Goal: Task Accomplishment & Management: Use online tool/utility

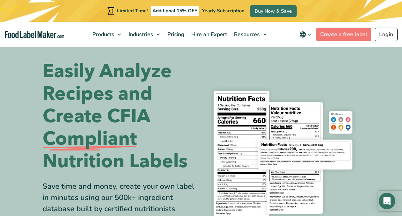
click at [384, 34] on link "Login" at bounding box center [385, 35] width 23 height 14
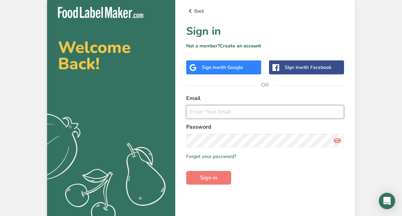
click at [217, 110] on input "email" at bounding box center [265, 112] width 158 height 14
type input "genboexcelsior@gmail.com"
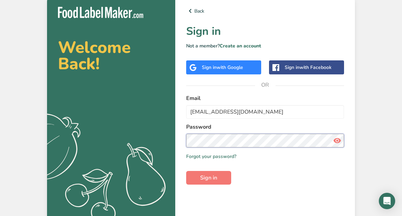
click at [208, 177] on button "Sign in" at bounding box center [208, 178] width 45 height 14
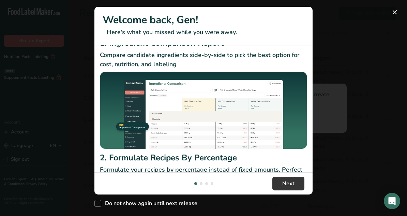
scroll to position [114, 0]
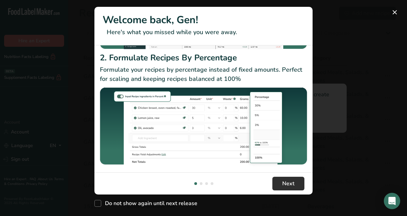
click at [289, 182] on span "Next" at bounding box center [288, 183] width 12 height 8
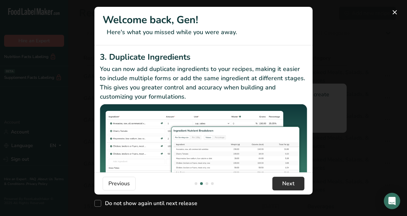
click at [289, 181] on span "Next" at bounding box center [288, 183] width 12 height 8
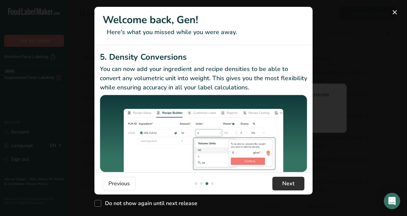
click at [289, 181] on span "Next" at bounding box center [288, 183] width 12 height 8
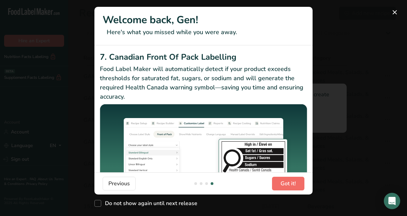
click at [289, 183] on span "Got it!" at bounding box center [287, 183] width 15 height 8
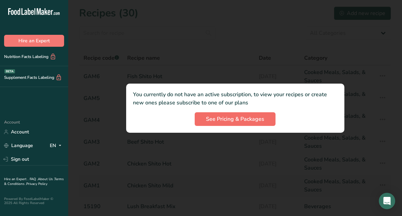
click at [233, 117] on span "See Pricing & Packages" at bounding box center [235, 119] width 58 height 8
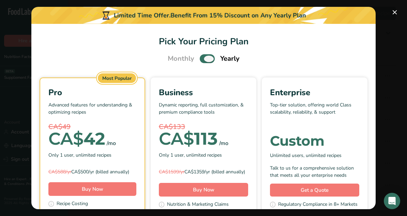
click at [204, 58] on span "Pick Your Pricing Plan Modal" at bounding box center [207, 58] width 15 height 9
click at [204, 58] on input "Pick Your Pricing Plan Modal" at bounding box center [202, 59] width 4 height 4
checkbox input "false"
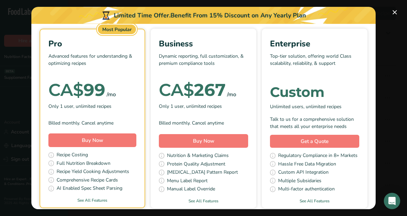
scroll to position [76, 0]
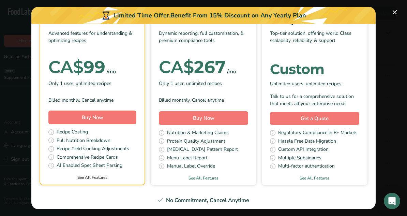
click at [102, 177] on link "See All Features" at bounding box center [92, 177] width 104 height 6
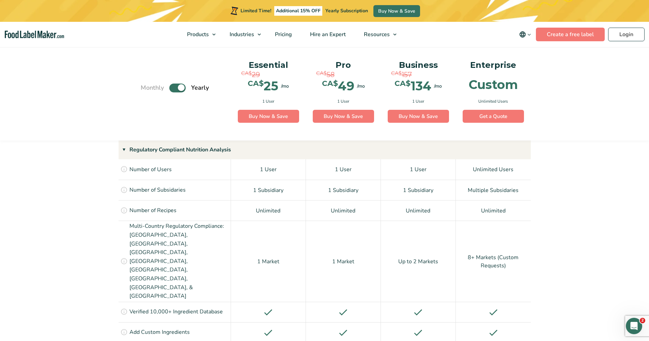
scroll to position [481, 0]
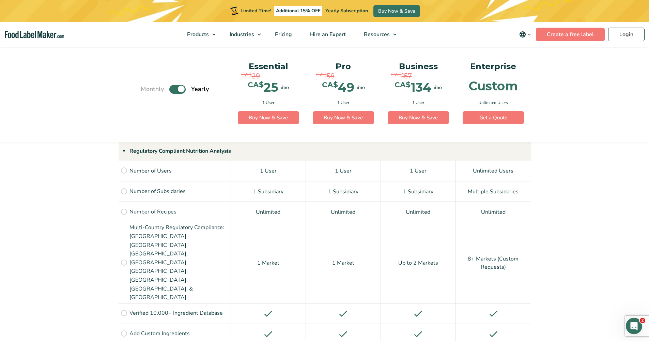
click at [175, 90] on label "Toggle" at bounding box center [177, 88] width 16 height 9
click at [146, 90] on input "Toggle" at bounding box center [144, 89] width 4 height 4
checkbox input "false"
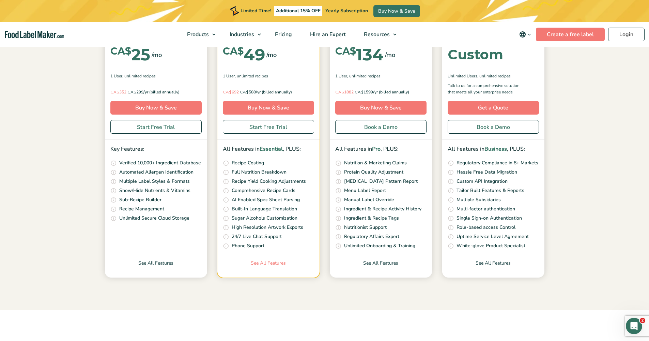
scroll to position [0, 0]
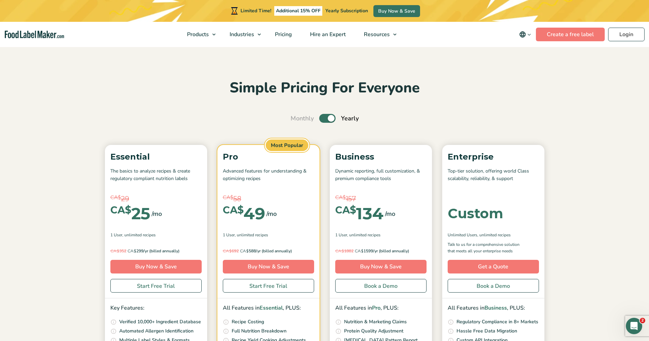
click at [326, 115] on label "Toggle" at bounding box center [327, 118] width 16 height 9
click at [296, 116] on input "Toggle" at bounding box center [294, 118] width 4 height 4
checkbox input "false"
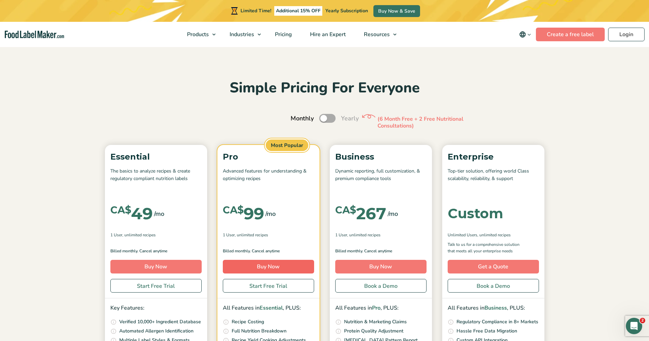
click at [270, 215] on link "Buy Now" at bounding box center [268, 267] width 91 height 14
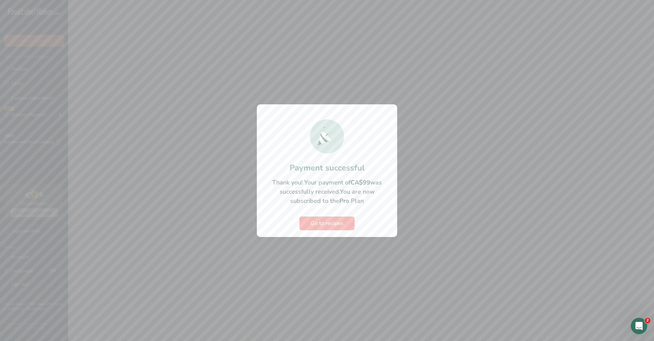
click at [326, 221] on span "Go to recipes" at bounding box center [327, 223] width 33 height 8
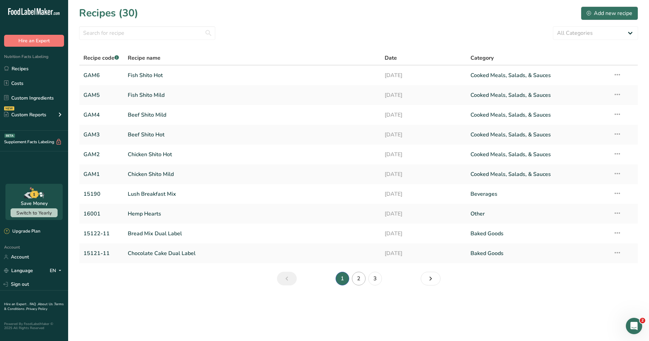
click at [361, 277] on link "2" at bounding box center [359, 279] width 14 height 14
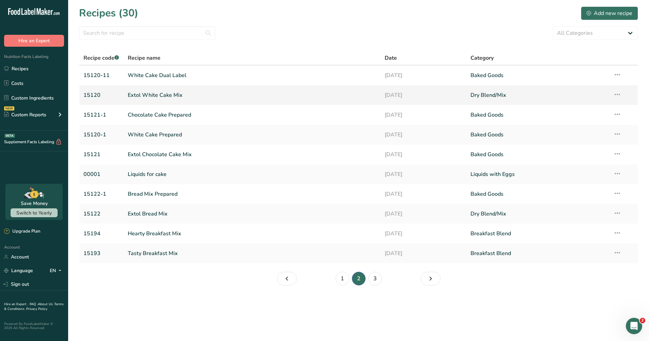
click at [159, 94] on link "Extol White Cake Mix" at bounding box center [252, 95] width 249 height 14
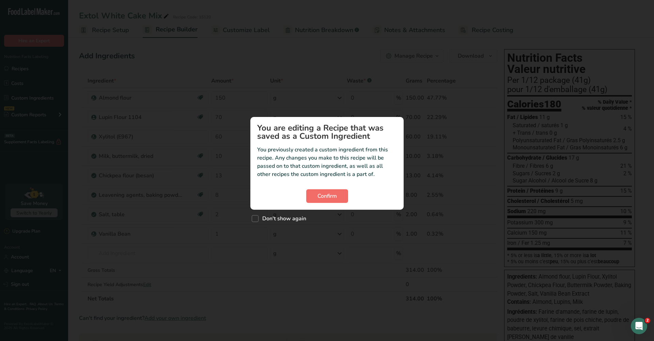
click at [331, 195] on span "Confirm" at bounding box center [326, 196] width 19 height 8
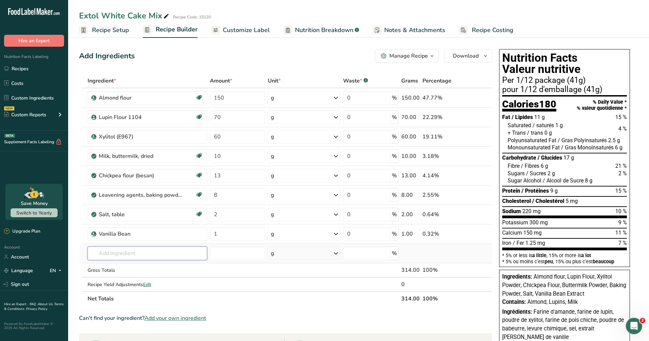
click at [166, 252] on input "text" at bounding box center [148, 253] width 120 height 14
type input "xanthan"
click at [150, 265] on div "Xanthan gum (E415)" at bounding box center [142, 266] width 98 height 7
type input "Xanthan gum (E415)"
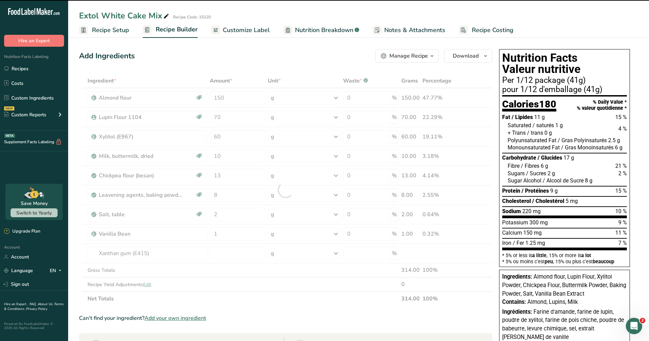
type input "0"
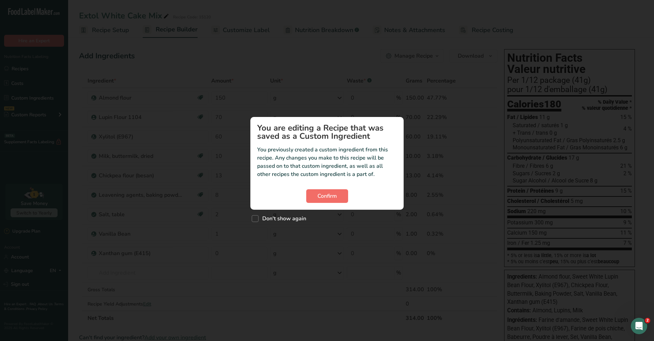
click at [325, 195] on span "Confirm" at bounding box center [326, 196] width 19 height 8
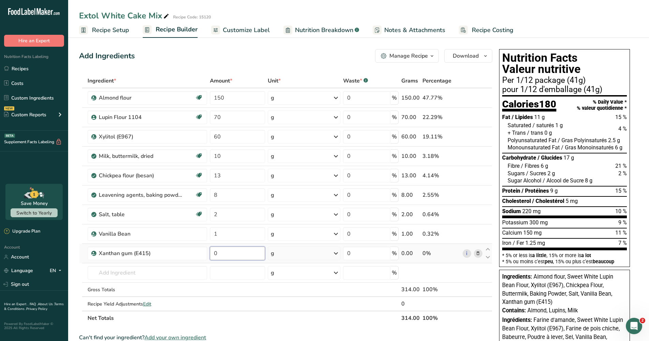
click at [229, 252] on input "0" at bounding box center [237, 253] width 55 height 14
type input "0"
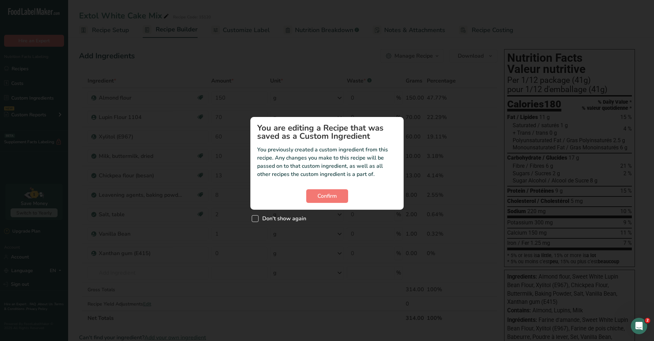
click at [255, 218] on span "Custom ingredient modal" at bounding box center [255, 218] width 7 height 7
click at [255, 218] on input "Don't show again" at bounding box center [254, 218] width 4 height 4
checkbox input "true"
click at [331, 196] on span "Confirm" at bounding box center [326, 196] width 19 height 8
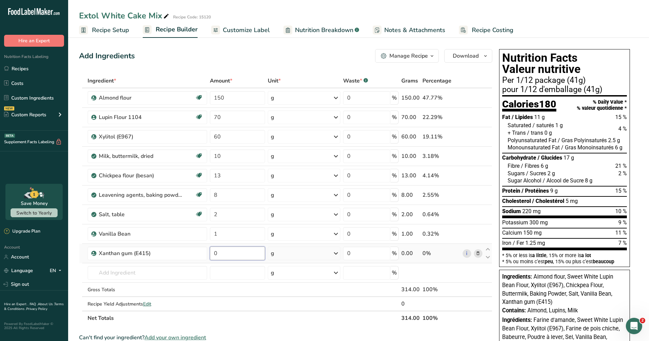
click at [223, 252] on input "0" at bounding box center [237, 253] width 55 height 14
type input "0.8"
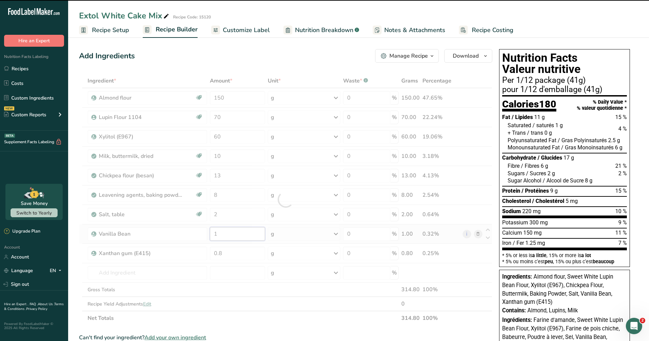
click at [239, 237] on div "Ingredient * Amount * Unit * Waste * .a-a{fill:#347362;}.b-a{fill:#fff;} Grams …" at bounding box center [285, 199] width 413 height 251
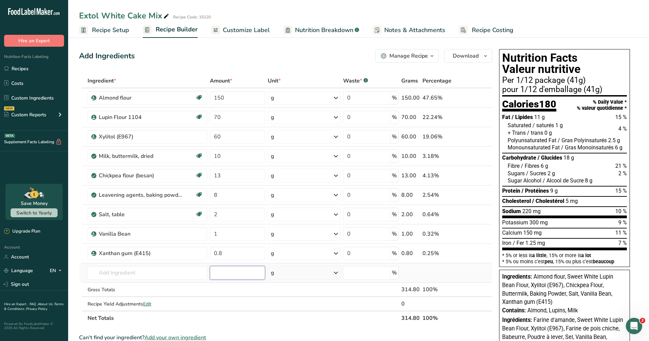
click at [235, 269] on div "Ingredient * Amount * Unit * Waste * .a-a{fill:#347362;}.b-a{fill:#fff;} Grams …" at bounding box center [285, 199] width 413 height 251
click at [23, 68] on link "Recipes" at bounding box center [34, 68] width 68 height 13
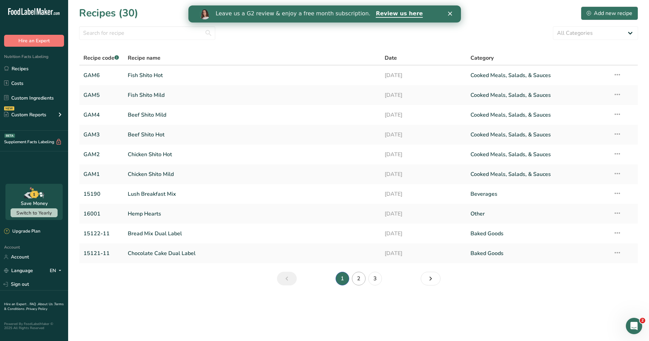
click at [359, 279] on link "2" at bounding box center [359, 279] width 14 height 14
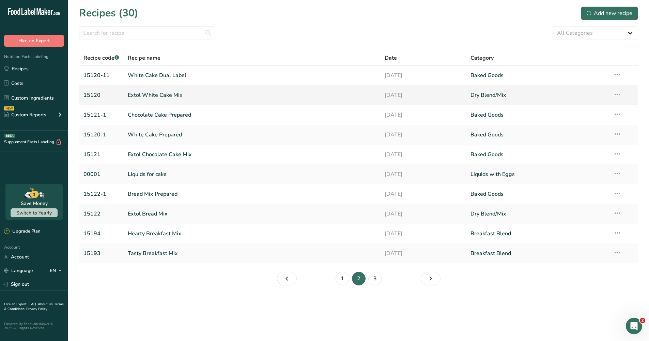
click at [167, 93] on link "Extol White Cake Mix" at bounding box center [252, 95] width 249 height 14
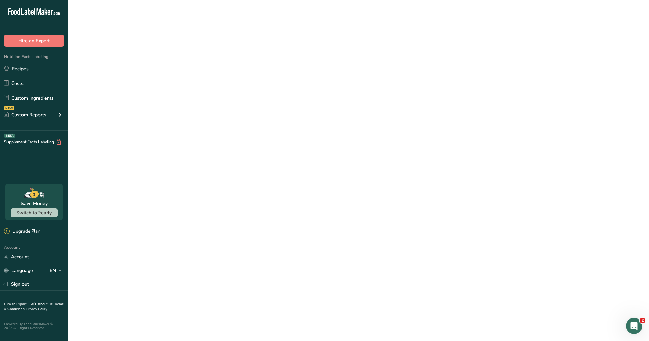
click at [167, 93] on link "Extol White Cake Mix" at bounding box center [252, 95] width 249 height 14
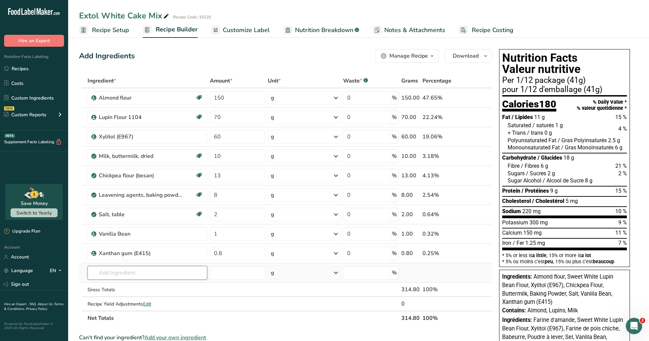
click at [124, 270] on input "text" at bounding box center [148, 273] width 120 height 14
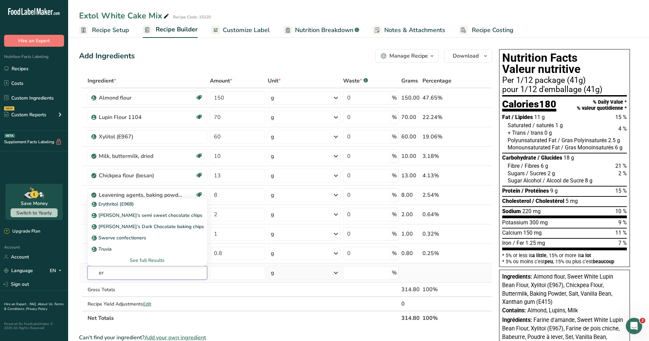
type input "e"
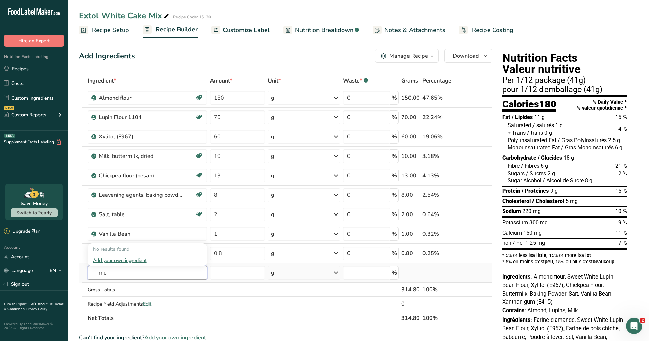
type input "m"
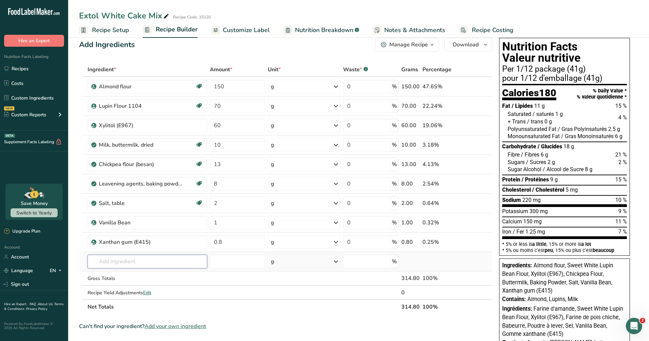
scroll to position [13, 0]
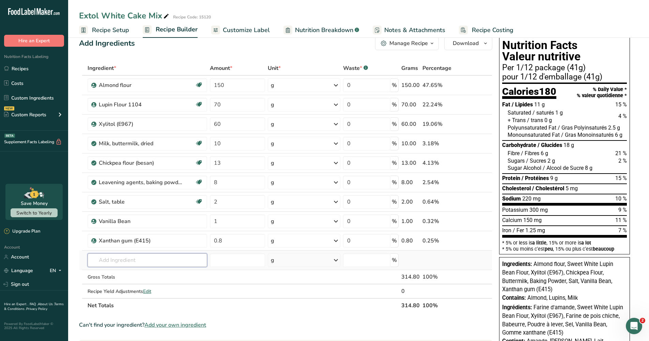
click at [111, 262] on input "text" at bounding box center [148, 260] width 120 height 14
type input "m"
drag, startPoint x: 156, startPoint y: 260, endPoint x: 123, endPoint y: 261, distance: 33.4
click at [123, 261] on input "erythritol monk fruit" at bounding box center [148, 260] width 120 height 14
click at [123, 260] on input "erythritol monk fruit" at bounding box center [148, 260] width 120 height 14
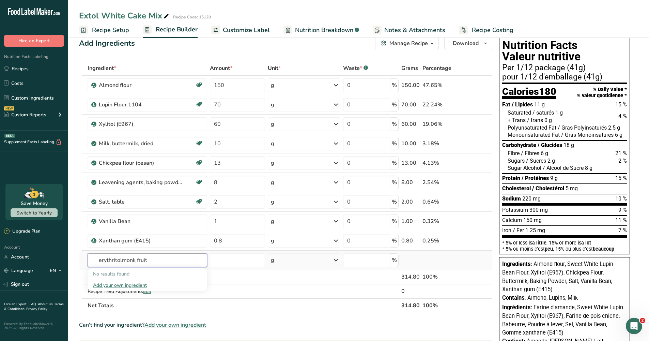
click at [170, 260] on input "erythritolmonk fruit" at bounding box center [148, 260] width 120 height 14
click at [123, 259] on input "erythritolmonk fruit" at bounding box center [148, 260] width 120 height 14
type input "erythritol monk fruit"
drag, startPoint x: 155, startPoint y: 259, endPoint x: 159, endPoint y: 259, distance: 4.5
click at [155, 259] on input "erythritol monk fruit" at bounding box center [148, 260] width 120 height 14
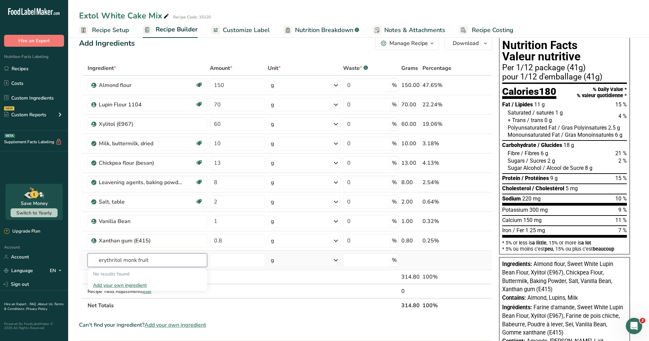
drag, startPoint x: 150, startPoint y: 260, endPoint x: 95, endPoint y: 259, distance: 55.2
click at [95, 259] on input "erythritol monk fruit" at bounding box center [148, 260] width 120 height 14
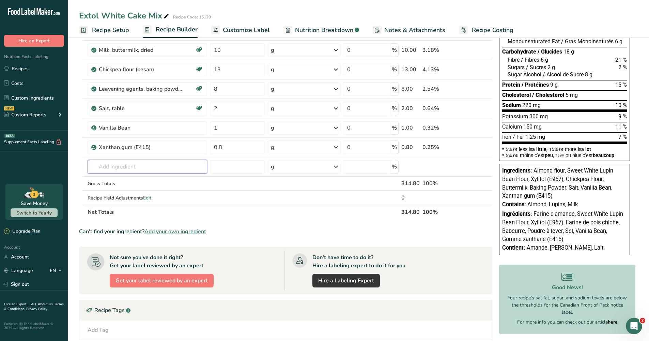
scroll to position [105, 0]
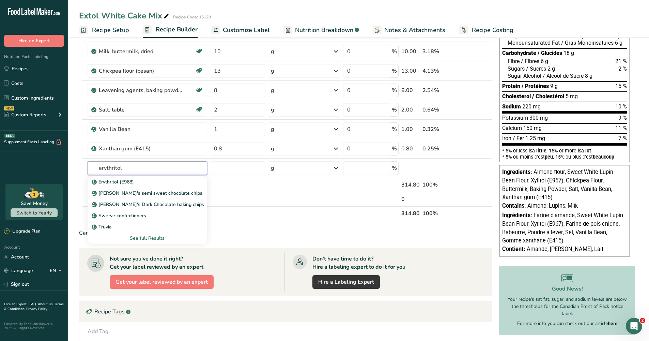
type input "erythritol"
drag, startPoint x: 172, startPoint y: 235, endPoint x: 114, endPoint y: 181, distance: 79.1
click at [114, 181] on p "Erythritol (E968)" at bounding box center [113, 181] width 41 height 7
type input "Erythritol (E968)"
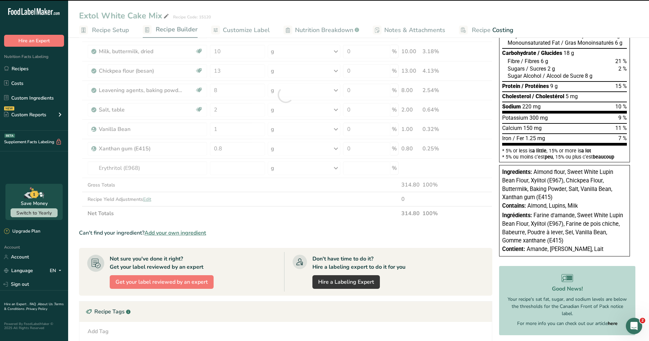
type input "0"
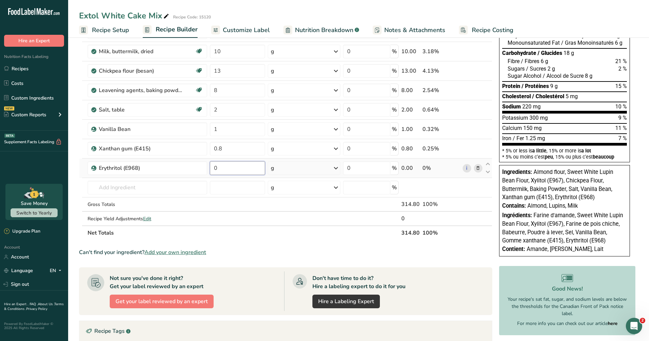
click at [226, 164] on input "0" at bounding box center [237, 168] width 55 height 14
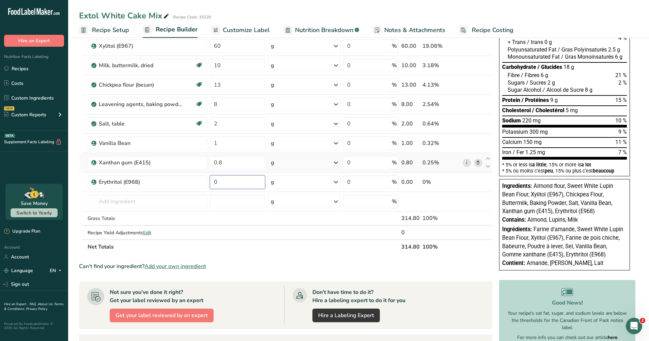
scroll to position [75, 0]
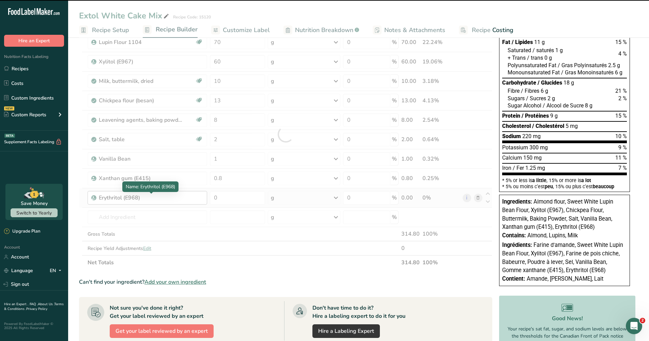
click at [151, 199] on div "Ingredient * Amount * Unit * Waste * .a-a{fill:#347362;}.b-a{fill:#fff;} Grams …" at bounding box center [285, 134] width 413 height 271
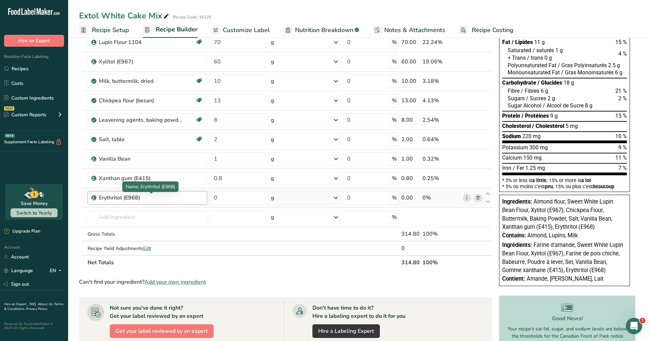
drag, startPoint x: 139, startPoint y: 195, endPoint x: 124, endPoint y: 196, distance: 14.7
click at [124, 196] on div "Erythritol (E968)" at bounding box center [141, 197] width 85 height 8
click at [479, 198] on icon at bounding box center [478, 197] width 5 height 7
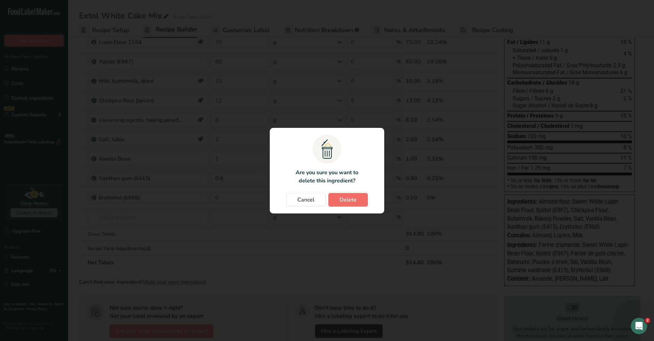
click at [347, 198] on span "Delete" at bounding box center [348, 200] width 17 height 8
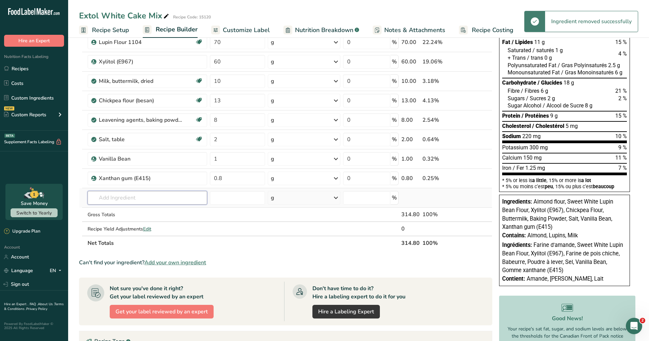
click at [115, 197] on input "text" at bounding box center [148, 198] width 120 height 14
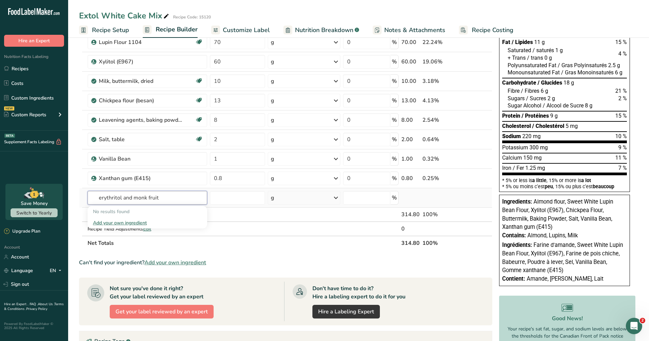
drag, startPoint x: 134, startPoint y: 198, endPoint x: 98, endPoint y: 199, distance: 35.8
click at [98, 199] on input "erythritol and monk fruit" at bounding box center [148, 198] width 120 height 14
click at [139, 199] on input "monk fruit" at bounding box center [148, 198] width 120 height 14
drag, startPoint x: 164, startPoint y: 198, endPoint x: 126, endPoint y: 198, distance: 37.8
click at [126, 198] on input "monk fruit and erythritol" at bounding box center [148, 198] width 120 height 14
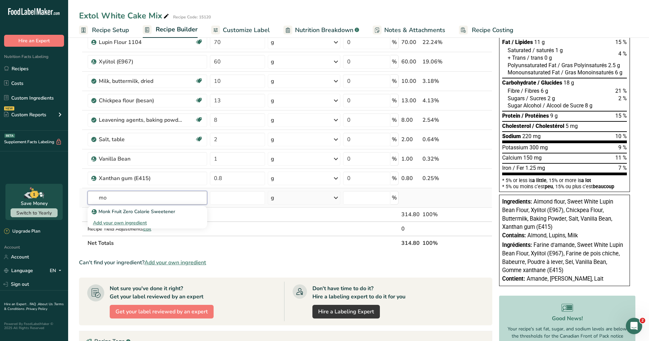
type input "m"
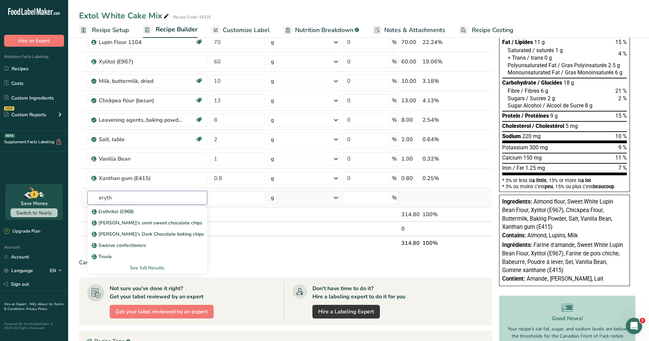
type input "eryth"
click at [148, 268] on div "See full Results" at bounding box center [147, 267] width 109 height 7
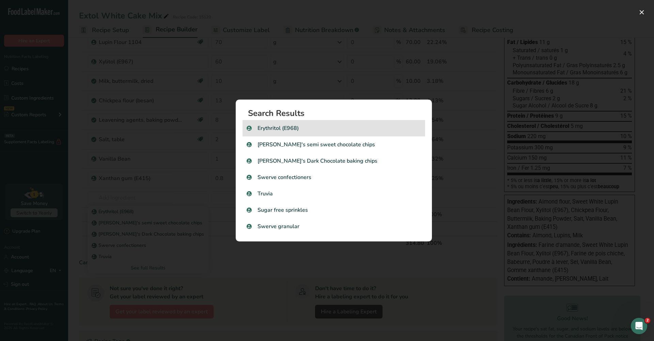
click at [281, 128] on p "Erythritol (E968)" at bounding box center [334, 128] width 174 height 8
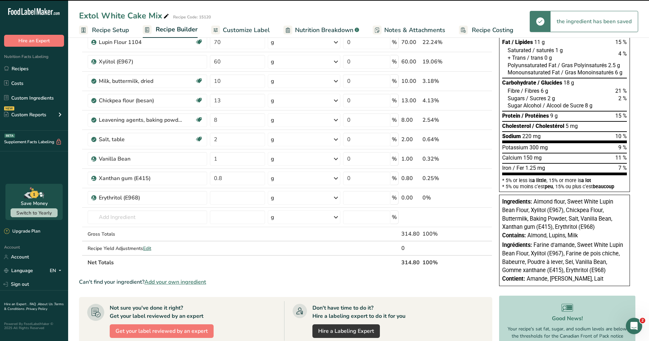
type input "0"
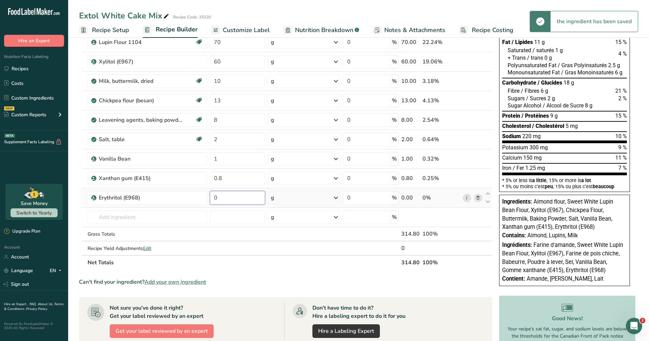
click at [227, 198] on input "0" at bounding box center [237, 198] width 55 height 14
type input "60"
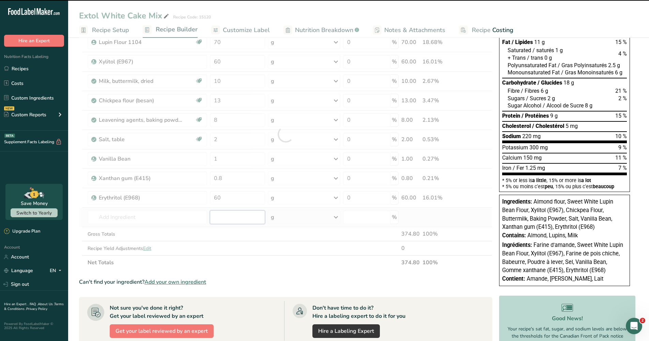
click at [225, 214] on div "Ingredient * Amount * Unit * Waste * .a-a{fill:#347362;}.b-a{fill:#fff;} Grams …" at bounding box center [285, 134] width 413 height 271
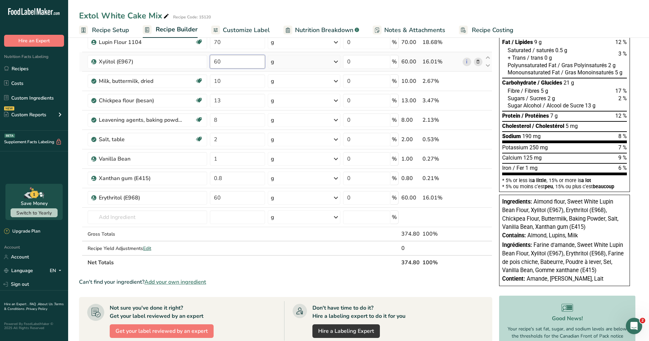
click at [226, 61] on input "60" at bounding box center [237, 62] width 55 height 14
type input "6"
type input "0"
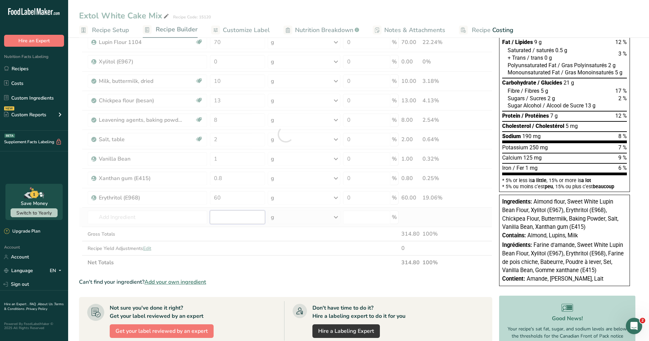
click at [228, 216] on div "Ingredient * Amount * Unit * Waste * .a-a{fill:#347362;}.b-a{fill:#fff;} Grams …" at bounding box center [285, 134] width 413 height 271
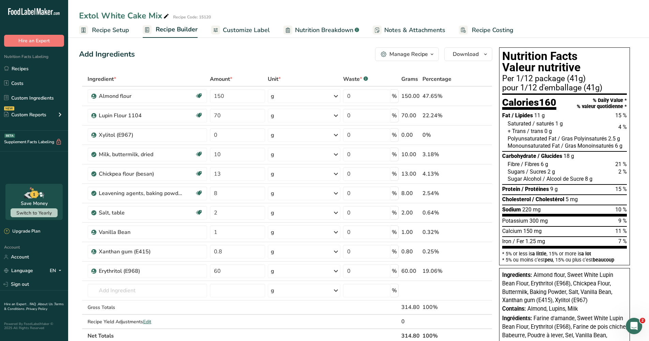
scroll to position [0, 0]
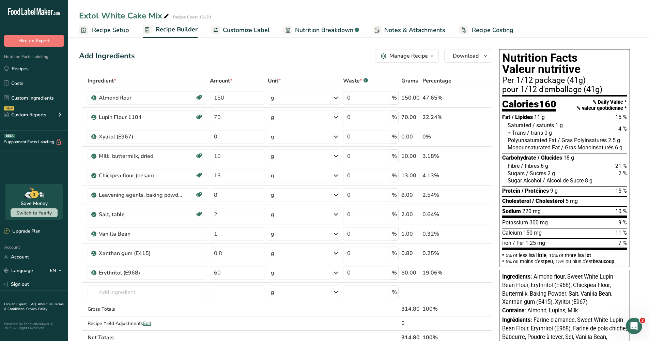
click at [117, 30] on span "Recipe Setup" at bounding box center [110, 30] width 37 height 9
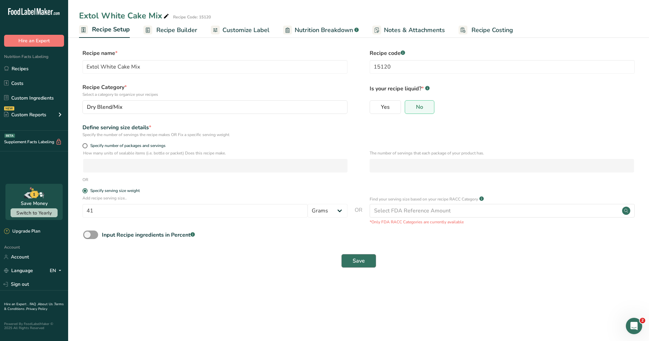
click at [358, 260] on span "Save" at bounding box center [359, 261] width 12 height 8
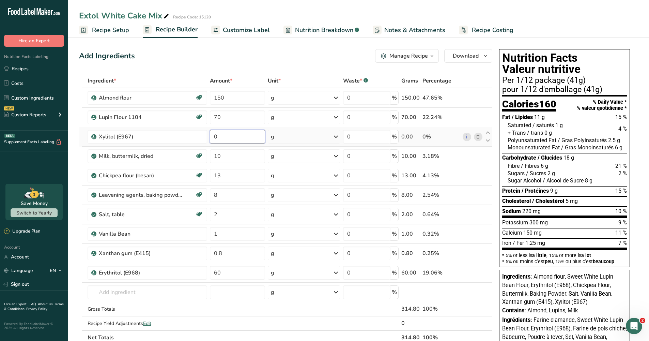
click at [222, 138] on input "0" at bounding box center [237, 137] width 55 height 14
type input "60"
click at [229, 271] on div "Ingredient * Amount * Unit * Waste * .a-a{fill:#347362;}.b-a{fill:#fff;} Grams …" at bounding box center [285, 209] width 413 height 271
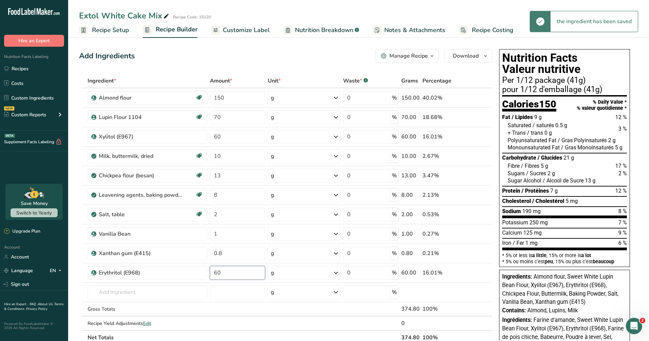
type input "6"
type input "0"
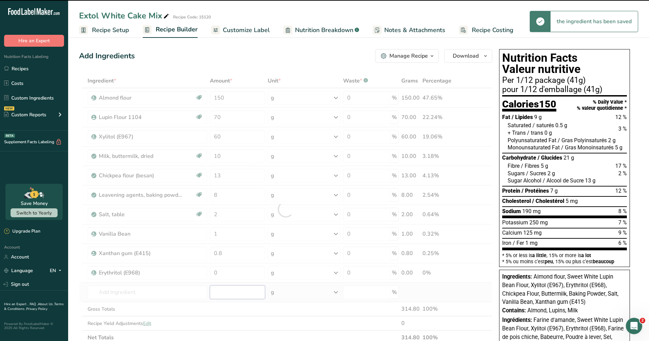
click at [233, 290] on div "Ingredient * Amount * Unit * Waste * .a-a{fill:#347362;}.b-a{fill:#fff;} Grams …" at bounding box center [285, 209] width 413 height 271
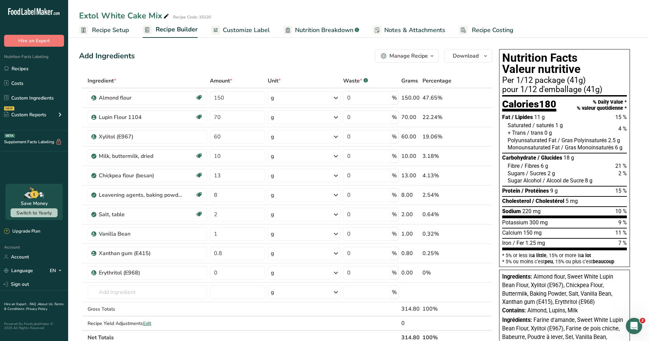
click at [117, 29] on span "Recipe Setup" at bounding box center [110, 30] width 37 height 9
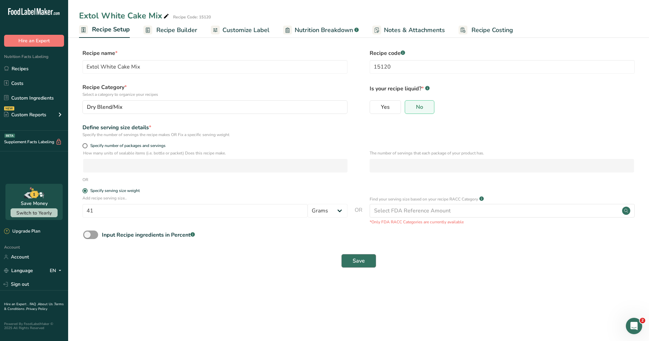
click at [361, 260] on span "Save" at bounding box center [359, 261] width 12 height 8
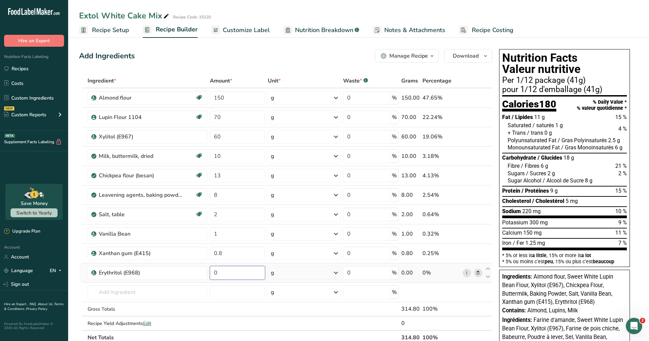
click at [222, 271] on input "0" at bounding box center [237, 273] width 55 height 14
type input "60"
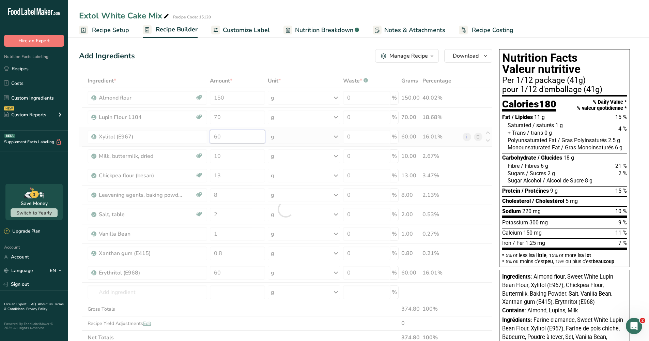
click at [228, 135] on div "Ingredient * Amount * Unit * Waste * .a-a{fill:#347362;}.b-a{fill:#fff;} Grams …" at bounding box center [285, 209] width 413 height 271
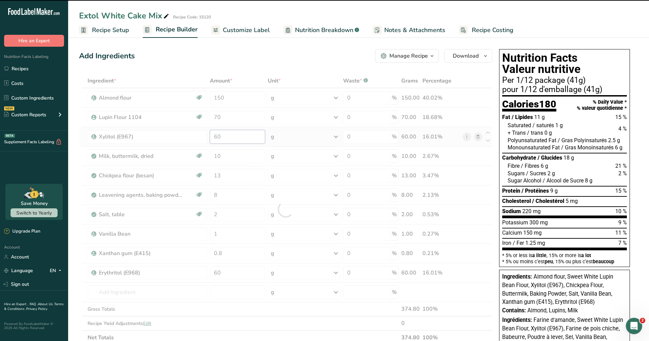
type input "6"
type input "60"
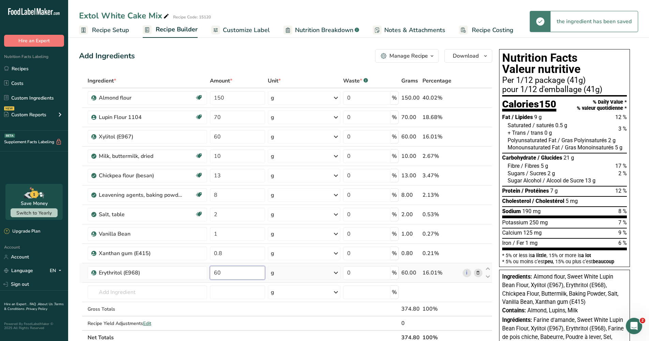
click at [231, 275] on div "Ingredient * Amount * Unit * Waste * .a-a{fill:#347362;}.b-a{fill:#fff;} Grams …" at bounding box center [285, 209] width 413 height 271
click at [123, 31] on span "Recipe Setup" at bounding box center [110, 30] width 37 height 9
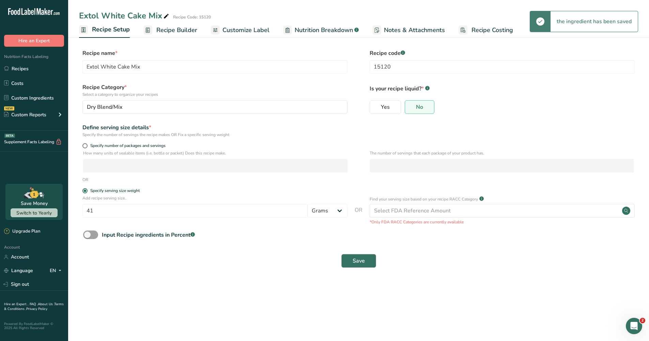
click at [354, 258] on span "Save" at bounding box center [359, 261] width 12 height 8
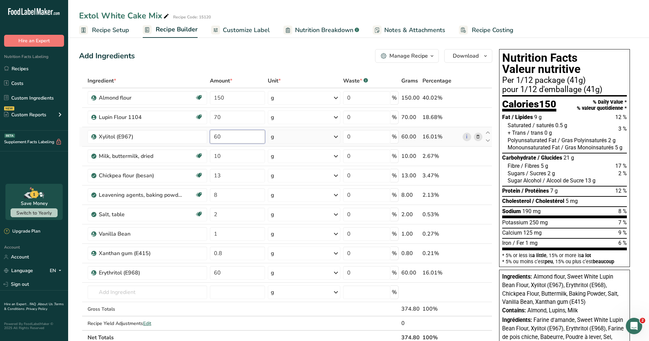
click at [228, 135] on input "60" at bounding box center [237, 137] width 55 height 14
type input "0"
click at [238, 294] on div "Ingredient * Amount * Unit * Waste * .a-a{fill:#347362;}.b-a{fill:#fff;} Grams …" at bounding box center [285, 209] width 413 height 271
click at [239, 30] on span "Customize Label" at bounding box center [246, 30] width 47 height 9
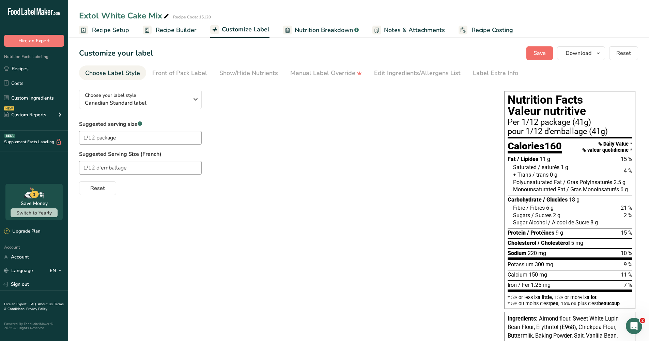
click at [542, 52] on span "Save" at bounding box center [539, 53] width 12 height 8
click at [539, 52] on span "Save" at bounding box center [539, 53] width 12 height 8
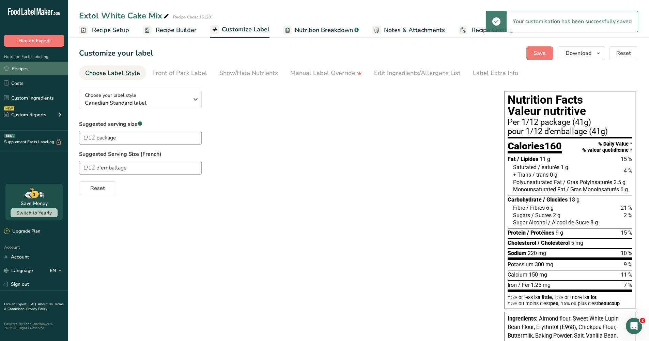
click at [22, 68] on link "Recipes" at bounding box center [34, 68] width 68 height 13
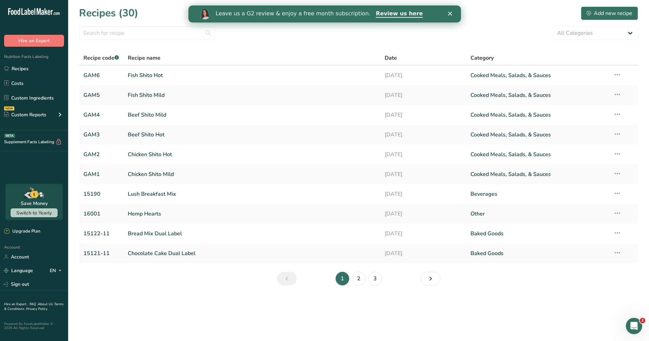
click at [450, 12] on icon "Close" at bounding box center [450, 14] width 4 height 4
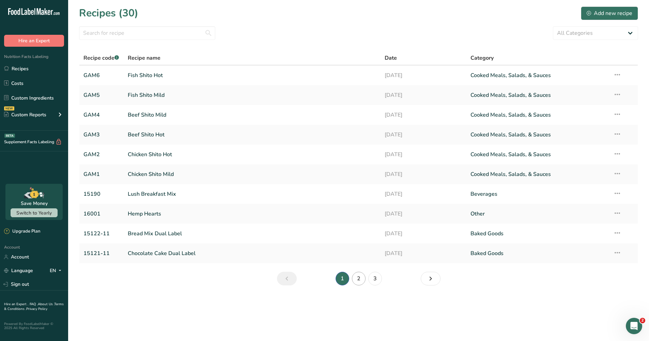
click at [359, 278] on link "2" at bounding box center [359, 279] width 14 height 14
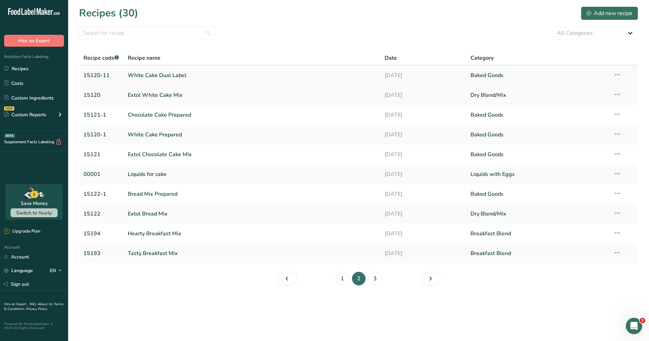
click at [161, 75] on link "White Cake Dual Label" at bounding box center [252, 75] width 249 height 14
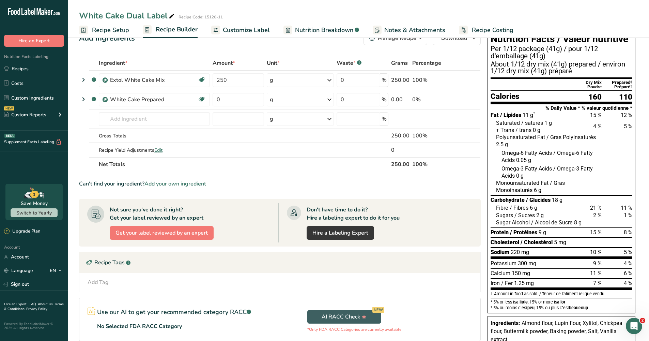
scroll to position [25, 0]
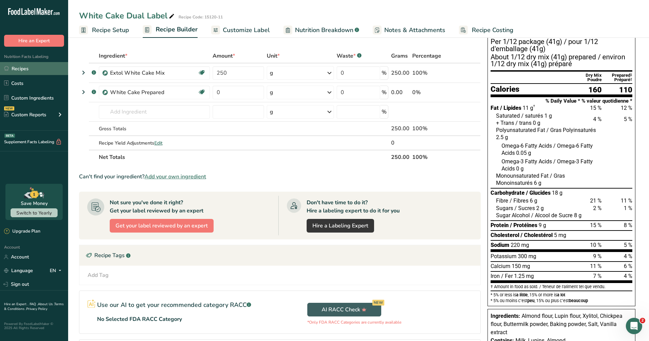
click at [22, 68] on link "Recipes" at bounding box center [34, 68] width 68 height 13
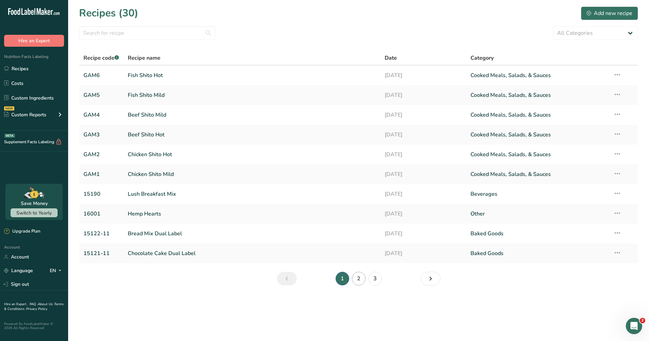
click at [358, 277] on link "2" at bounding box center [359, 279] width 14 height 14
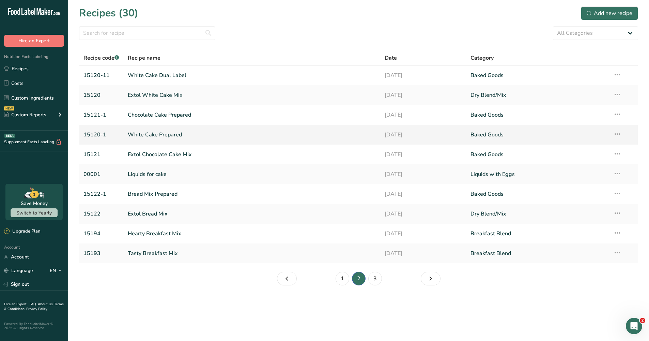
click at [174, 133] on link "White Cake Prepared" at bounding box center [252, 134] width 249 height 14
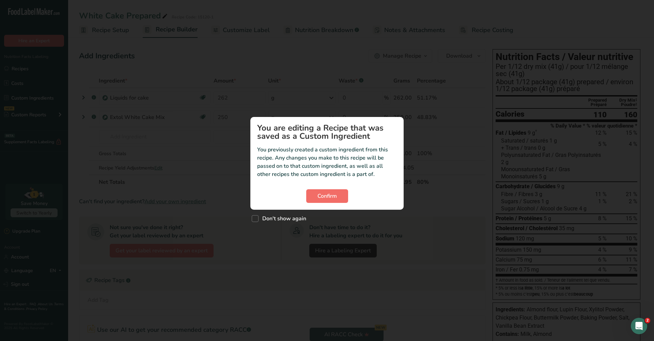
click at [325, 195] on span "Confirm" at bounding box center [326, 196] width 19 height 8
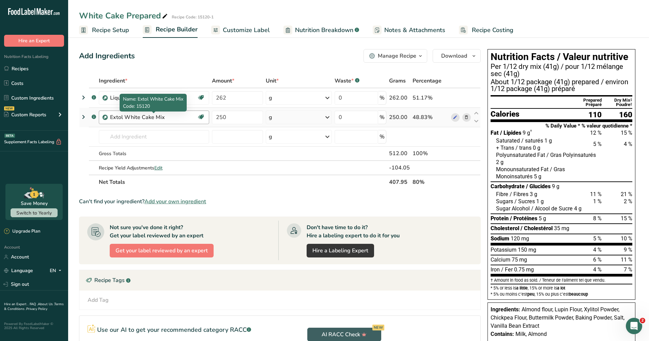
click at [182, 116] on div "Extol White Cake Mix" at bounding box center [152, 117] width 85 height 8
click at [234, 116] on input "250" at bounding box center [237, 117] width 51 height 14
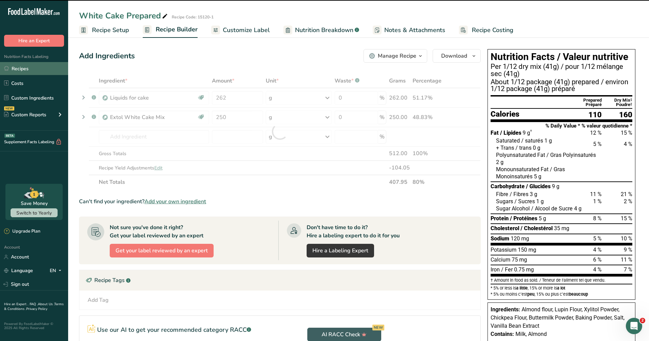
click at [21, 69] on link "Recipes" at bounding box center [34, 68] width 68 height 13
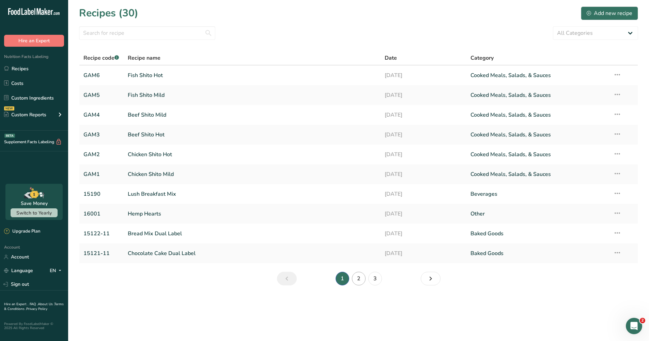
click at [358, 279] on link "2" at bounding box center [359, 279] width 14 height 14
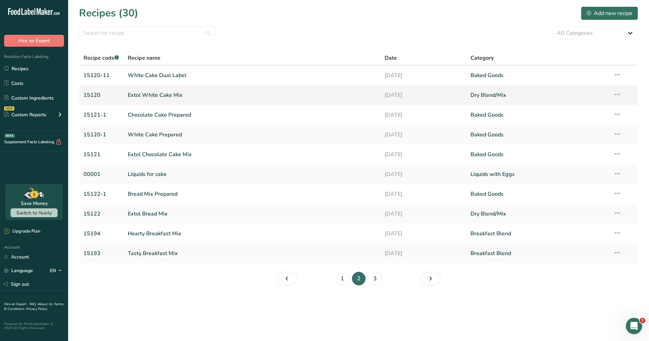
click at [159, 95] on link "Extol White Cake Mix" at bounding box center [252, 95] width 249 height 14
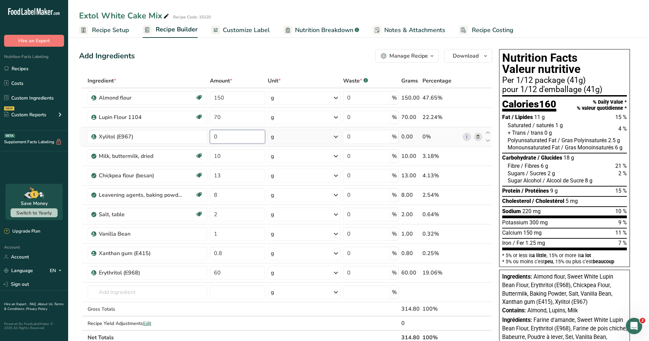
click at [224, 135] on input "0" at bounding box center [237, 137] width 55 height 14
click at [479, 136] on div "Ingredient * Amount * Unit * Waste * .a-a{fill:#347362;}.b-a{fill:#fff;} Grams …" at bounding box center [285, 209] width 413 height 271
click at [480, 137] on icon at bounding box center [478, 136] width 5 height 7
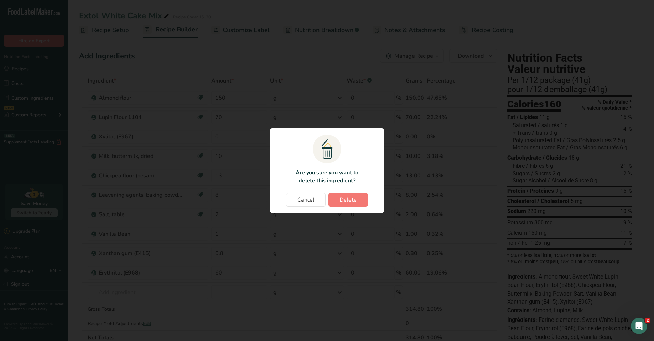
click at [350, 198] on span "Delete" at bounding box center [348, 200] width 17 height 8
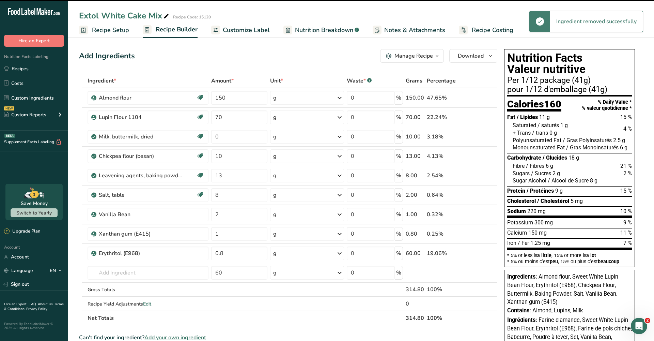
type input "10"
type input "13"
type input "8"
type input "2"
type input "1"
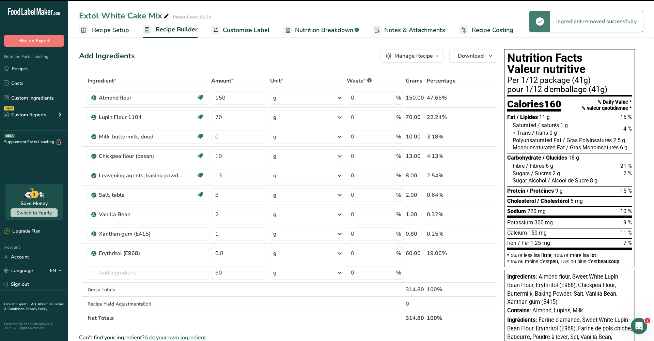
type input "0.8"
type input "60"
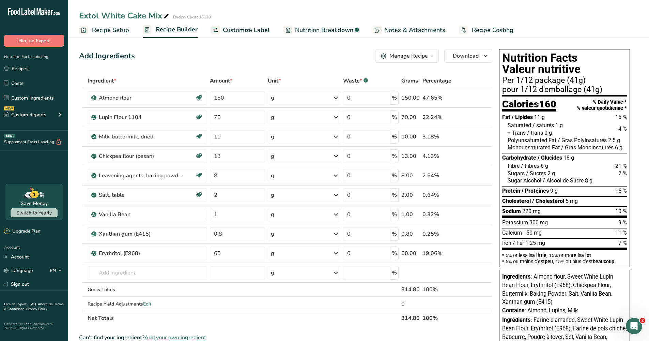
click at [432, 53] on icon "button" at bounding box center [431, 56] width 5 height 9
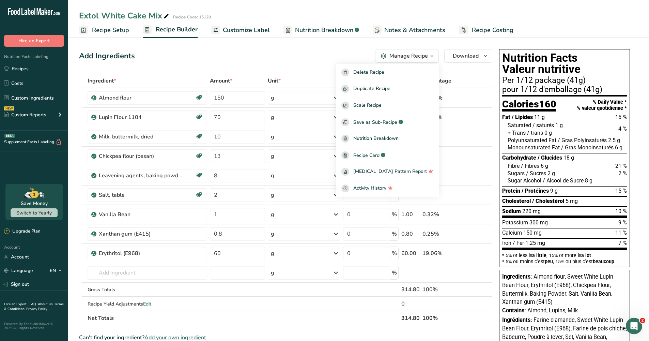
click at [330, 62] on div "Add Ingredients Manage Recipe Delete Recipe Duplicate Recipe Scale Recipe Save …" at bounding box center [287, 296] width 417 height 501
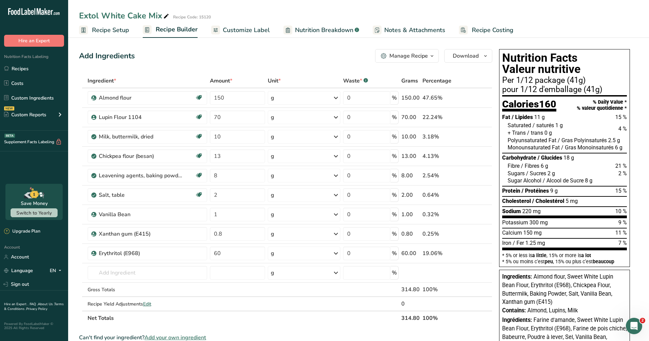
click at [340, 63] on div "Add Ingredients Manage Recipe Delete Recipe Duplicate Recipe Scale Recipe Save …" at bounding box center [287, 296] width 417 height 501
click at [117, 29] on span "Recipe Setup" at bounding box center [110, 30] width 37 height 9
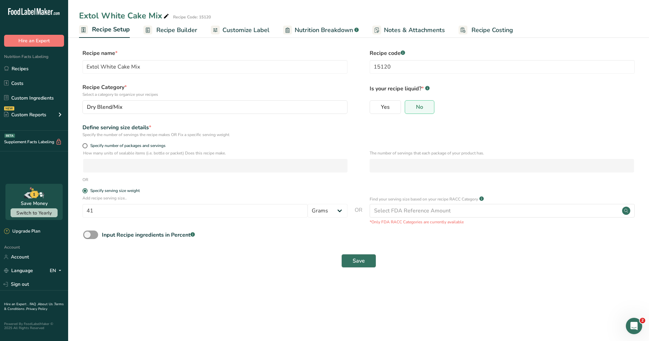
click at [356, 260] on span "Save" at bounding box center [359, 261] width 12 height 8
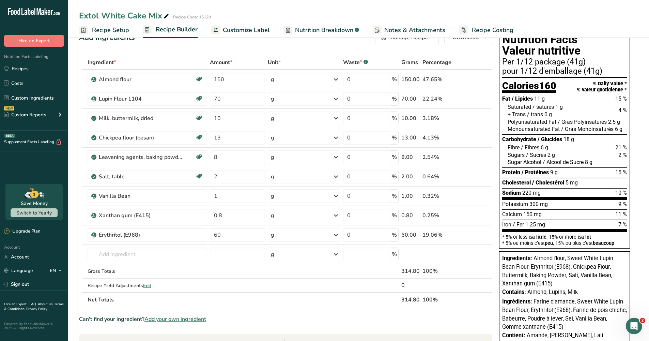
scroll to position [72, 0]
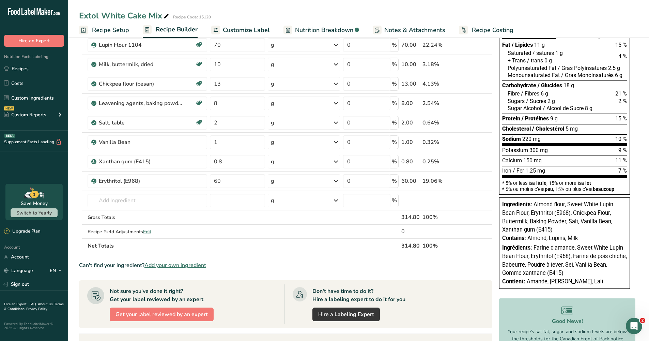
drag, startPoint x: 179, startPoint y: 265, endPoint x: 219, endPoint y: 259, distance: 40.3
click at [217, 259] on section "Ingredient * Amount * Unit * Waste * .a-a{fill:#347362;}.b-a{fill:#fff;} Grams …" at bounding box center [285, 232] width 413 height 463
click at [240, 257] on section "Ingredient * Amount * Unit * Waste * .a-a{fill:#347362;}.b-a{fill:#fff;} Grams …" at bounding box center [285, 232] width 413 height 463
click at [467, 181] on link "i" at bounding box center [467, 181] width 9 height 9
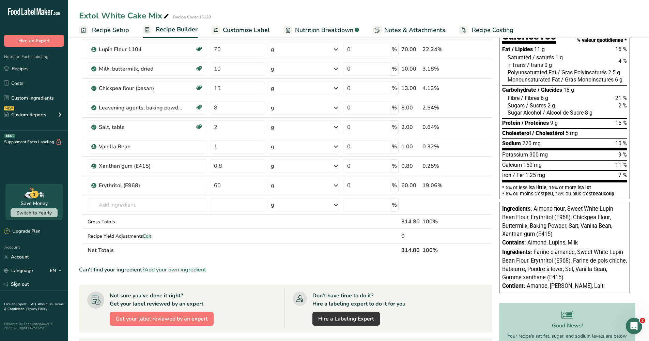
scroll to position [0, 0]
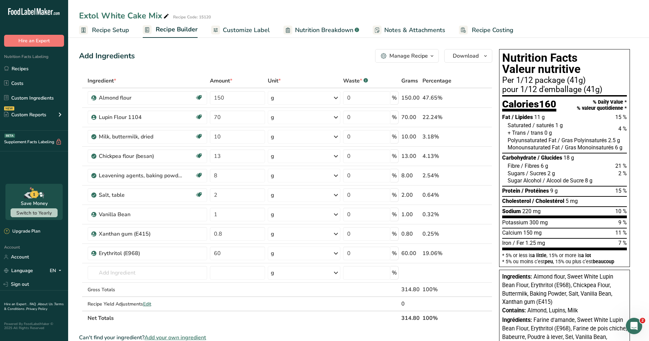
click at [123, 30] on span "Recipe Setup" at bounding box center [110, 30] width 37 height 9
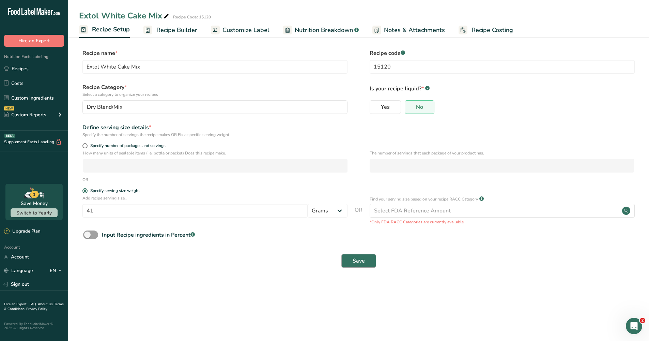
click at [358, 257] on span "Save" at bounding box center [359, 261] width 12 height 8
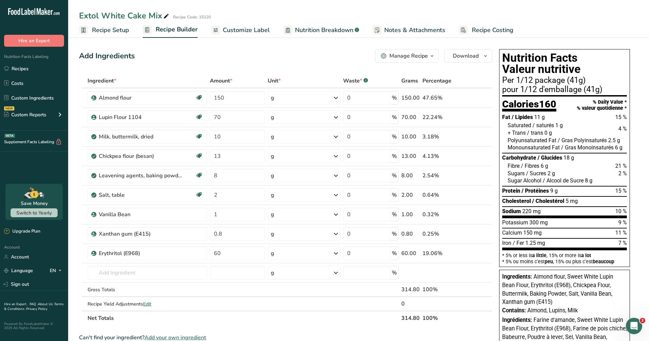
click at [235, 30] on span "Customize Label" at bounding box center [246, 30] width 47 height 9
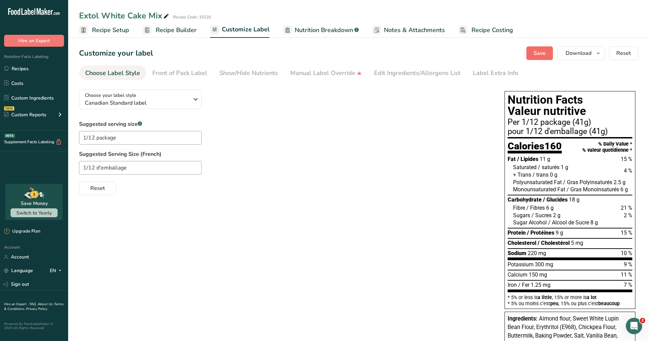
click at [542, 52] on span "Save" at bounding box center [539, 53] width 12 height 8
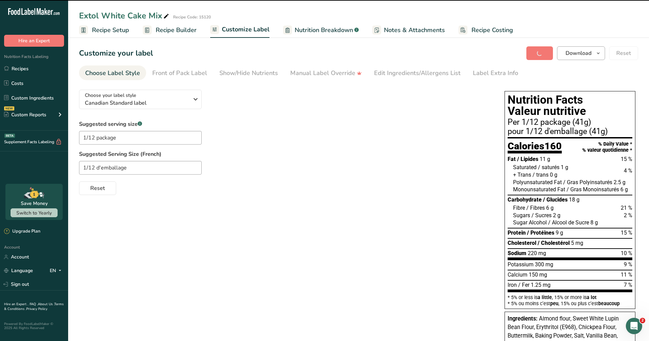
click at [593, 52] on button "Download" at bounding box center [581, 53] width 48 height 14
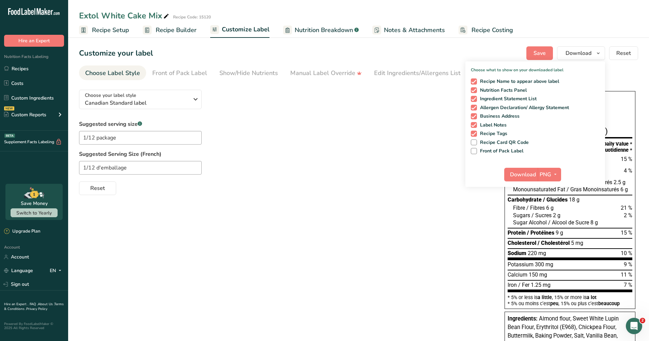
click at [461, 187] on div "Reset" at bounding box center [285, 187] width 412 height 16
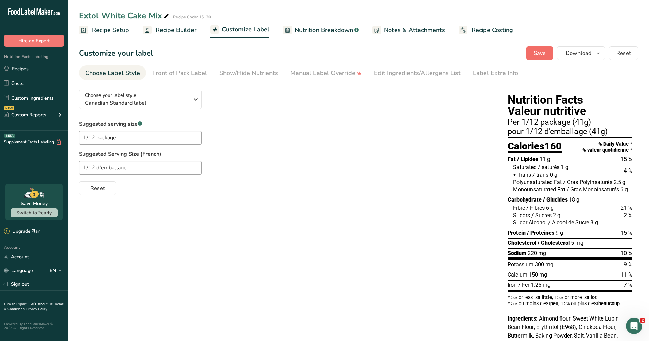
click at [538, 54] on span "Save" at bounding box center [539, 53] width 12 height 8
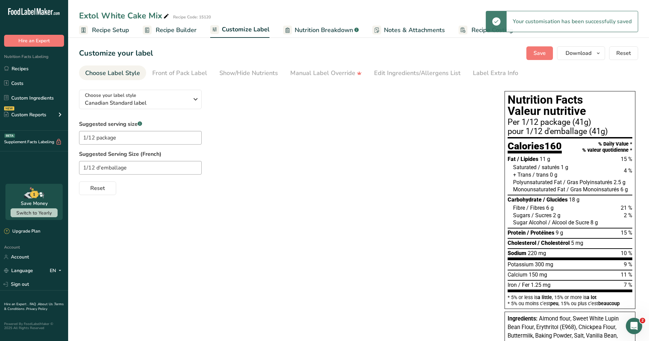
click at [538, 54] on span "Save" at bounding box center [539, 53] width 12 height 8
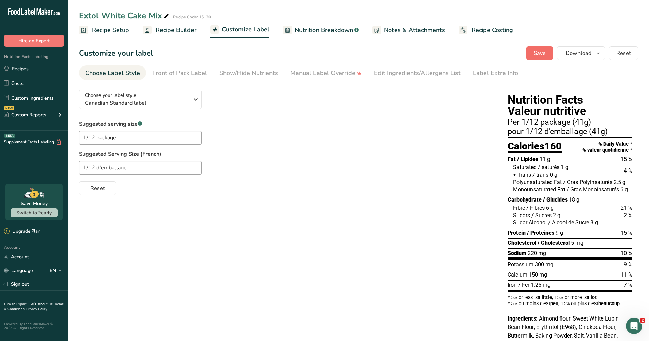
click at [543, 53] on span "Save" at bounding box center [539, 53] width 12 height 8
click at [25, 68] on link "Recipes" at bounding box center [34, 68] width 68 height 13
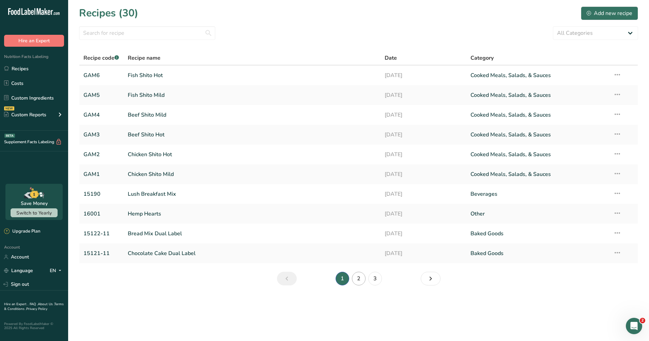
click at [360, 278] on link "2" at bounding box center [359, 279] width 14 height 14
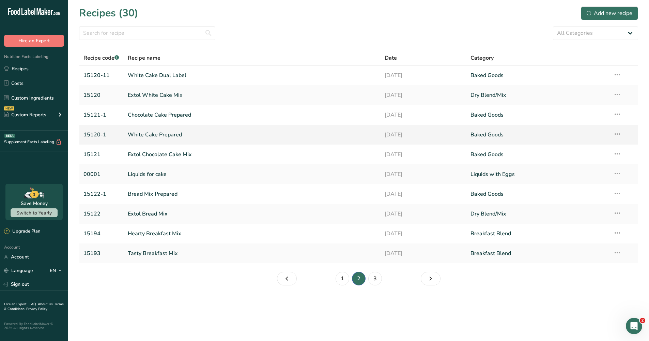
click at [156, 134] on link "White Cake Prepared" at bounding box center [252, 134] width 249 height 14
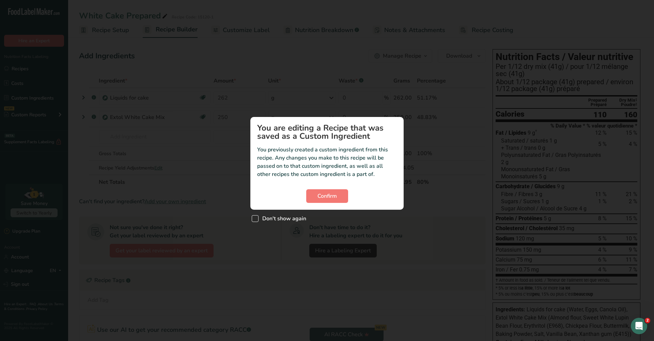
click at [255, 217] on span "Custom ingredient modal" at bounding box center [255, 218] width 7 height 7
click at [255, 217] on input "Don't show again" at bounding box center [254, 218] width 4 height 4
checkbox input "true"
click at [328, 197] on span "Confirm" at bounding box center [326, 196] width 19 height 8
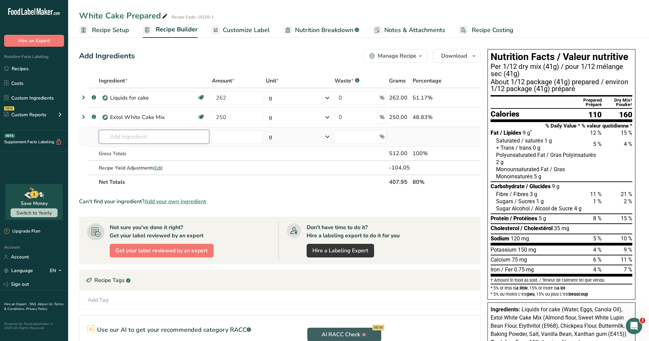
click at [130, 137] on input "text" at bounding box center [154, 137] width 110 height 14
type input "extol"
click at [144, 149] on p "15120 Extol White Cake Mix" at bounding box center [138, 150] width 68 height 7
type input "Extol White Cake Mix"
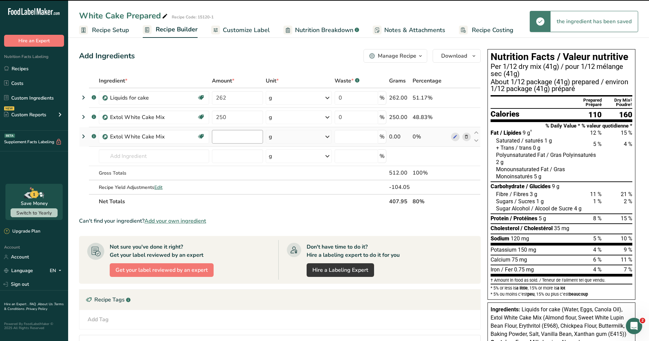
type input "0"
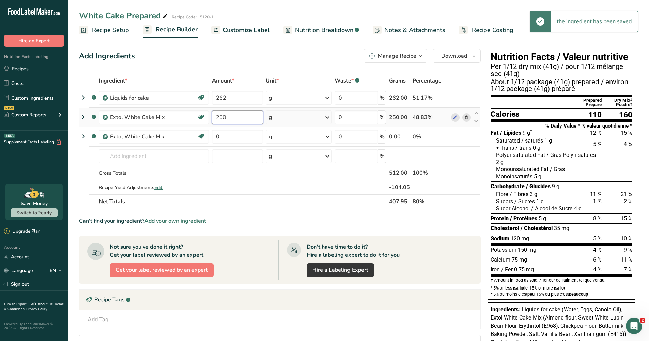
click at [229, 119] on input "250" at bounding box center [237, 117] width 51 height 14
type input "2"
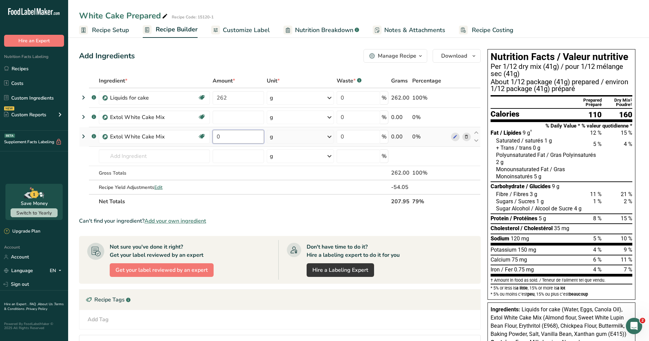
type input "0"
click at [237, 137] on div "Ingredient * Amount * Unit * Waste * .a-a{fill:#347362;}.b-a{fill:#fff;} Grams …" at bounding box center [280, 141] width 402 height 135
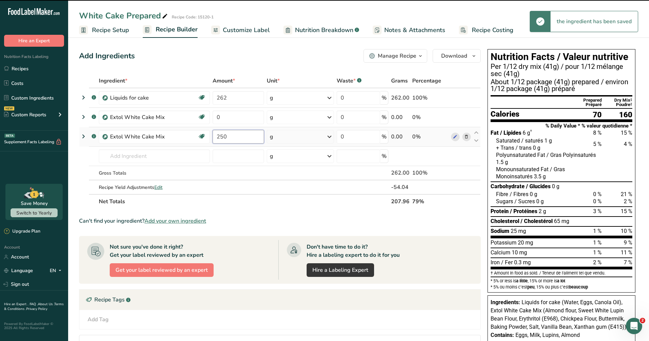
type input "0"
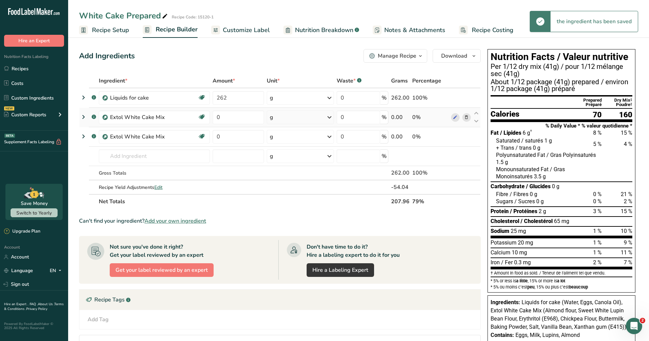
click at [465, 117] on div "Ingredient * Amount * Unit * Waste * .a-a{fill:#347362;}.b-a{fill:#fff;} Grams …" at bounding box center [280, 141] width 402 height 135
click at [467, 117] on icon at bounding box center [466, 117] width 5 height 7
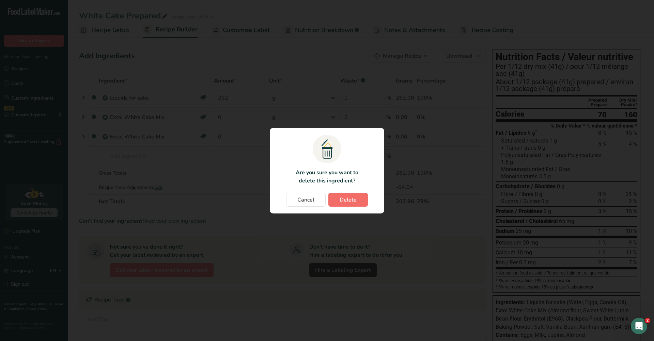
click at [344, 198] on span "Delete" at bounding box center [348, 200] width 17 height 8
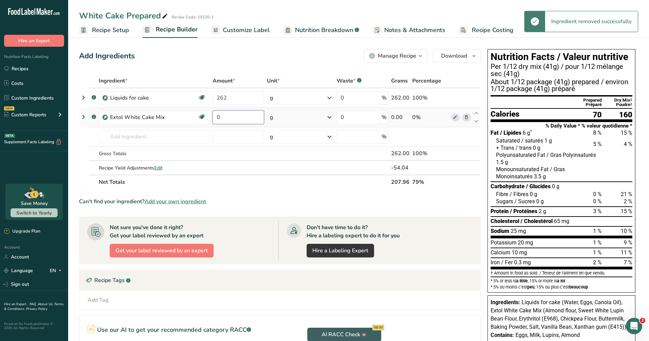
click at [227, 118] on input "0" at bounding box center [238, 117] width 51 height 14
type input "250"
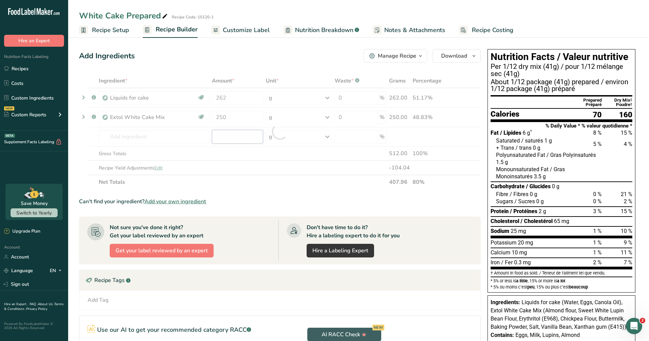
click at [230, 131] on div "Ingredient * Amount * Unit * Waste * .a-a{fill:#347362;}.b-a{fill:#fff;} Grams …" at bounding box center [280, 131] width 402 height 115
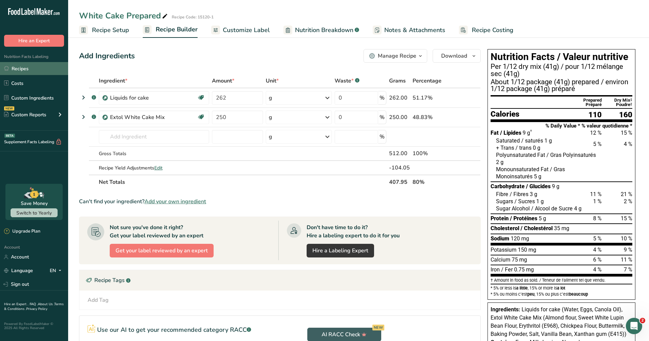
click at [20, 68] on link "Recipes" at bounding box center [34, 68] width 68 height 13
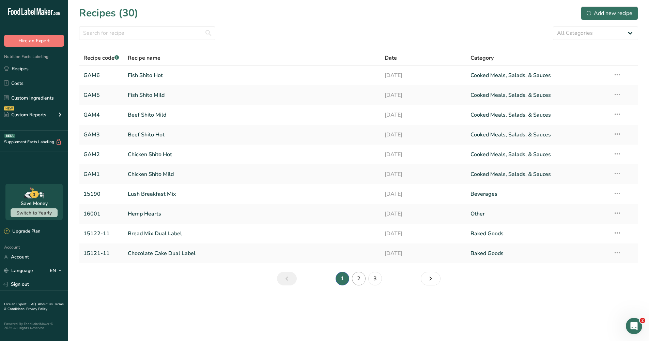
click at [360, 278] on link "2" at bounding box center [359, 279] width 14 height 14
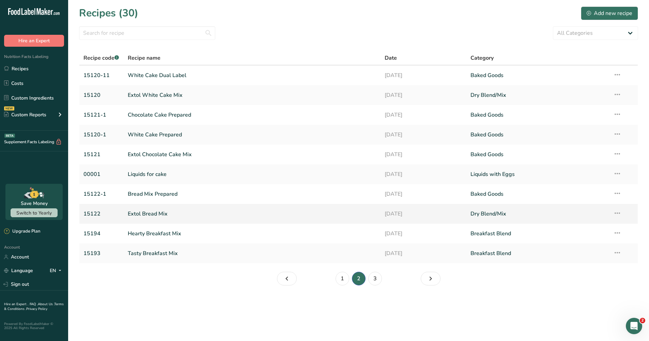
click at [158, 213] on link "Extol Bread Mix" at bounding box center [252, 213] width 249 height 14
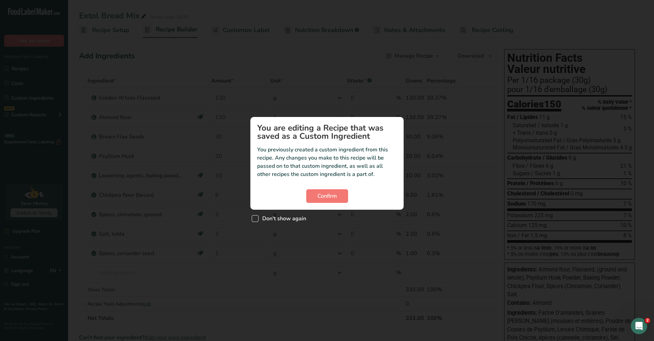
drag, startPoint x: 255, startPoint y: 217, endPoint x: 263, endPoint y: 216, distance: 7.8
click at [255, 217] on span "Custom ingredient modal" at bounding box center [255, 218] width 7 height 7
click at [255, 217] on input "Don't show again" at bounding box center [254, 218] width 4 height 4
checkbox input "true"
click at [330, 193] on span "Confirm" at bounding box center [326, 196] width 19 height 8
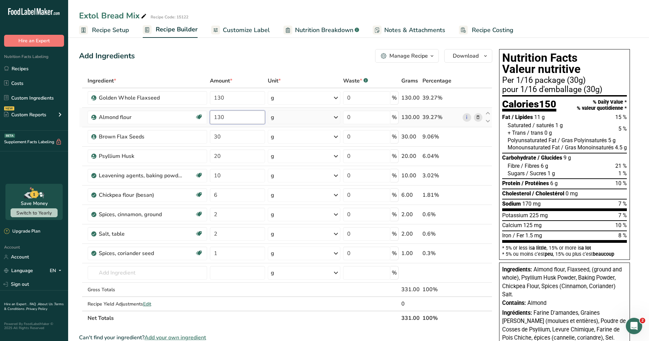
click at [224, 115] on input "130" at bounding box center [237, 117] width 55 height 14
type input "195"
click at [231, 99] on div "Ingredient * Amount * Unit * Waste * .a-a{fill:#347362;}.b-a{fill:#fff;} Grams …" at bounding box center [285, 199] width 413 height 251
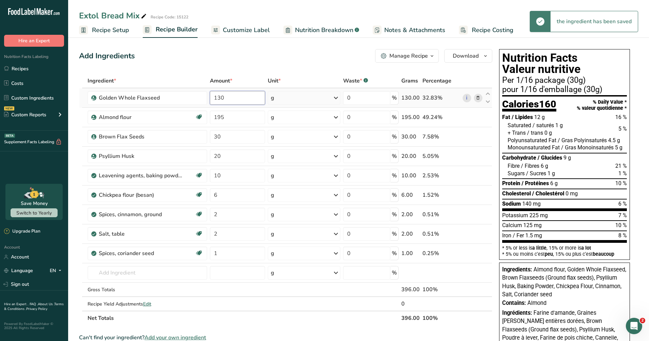
click at [231, 98] on input "130" at bounding box center [237, 98] width 55 height 14
type input "1"
type input "6"
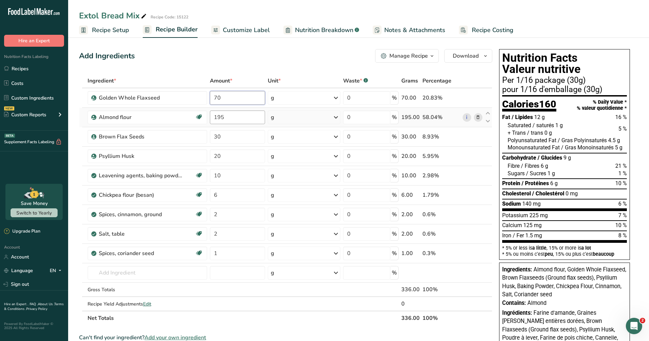
type input "70"
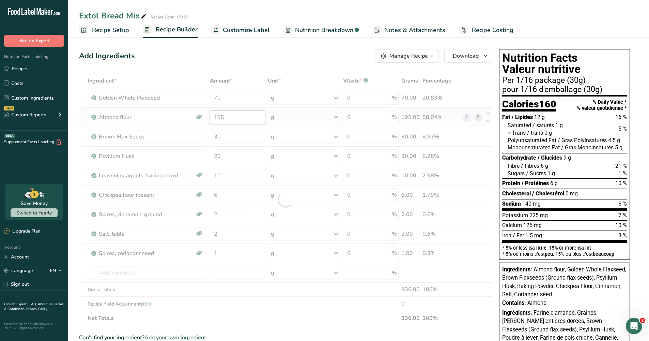
click at [235, 115] on div "Ingredient * Amount * Unit * Waste * .a-a{fill:#347362;}.b-a{fill:#fff;} Grams …" at bounding box center [285, 199] width 413 height 251
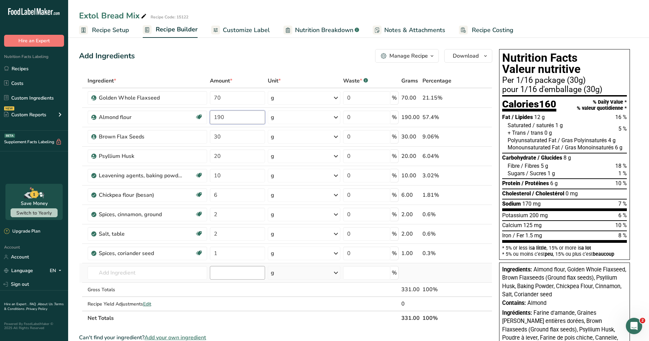
type input "190"
click at [225, 273] on div "Ingredient * Amount * Unit * Waste * .a-a{fill:#347362;}.b-a{fill:#fff;} Grams …" at bounding box center [285, 199] width 413 height 251
click at [230, 97] on input "70" at bounding box center [237, 98] width 55 height 14
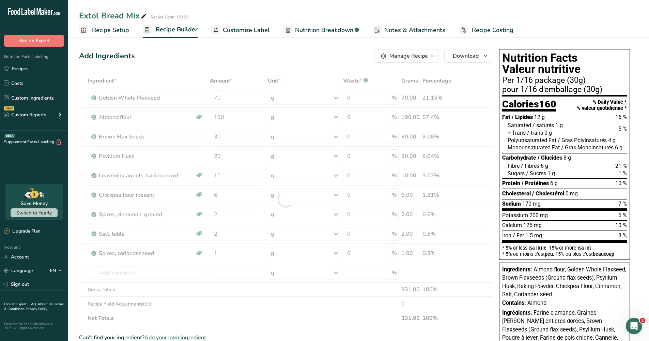
click at [487, 112] on div "Ingredient * Amount * Unit * Waste * .a-a{fill:#347362;}.b-a{fill:#fff;} Grams …" at bounding box center [285, 199] width 413 height 251
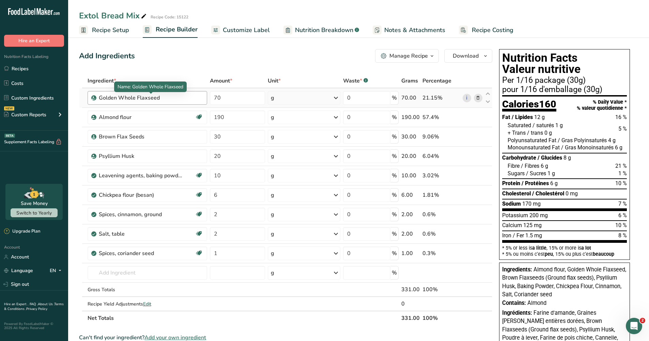
drag, startPoint x: 160, startPoint y: 115, endPoint x: 161, endPoint y: 98, distance: 17.4
click at [161, 98] on tbody "Golden Whole Flaxseed 70 g Weight Units g kg mg See more Volume Units l Volume …" at bounding box center [285, 199] width 413 height 222
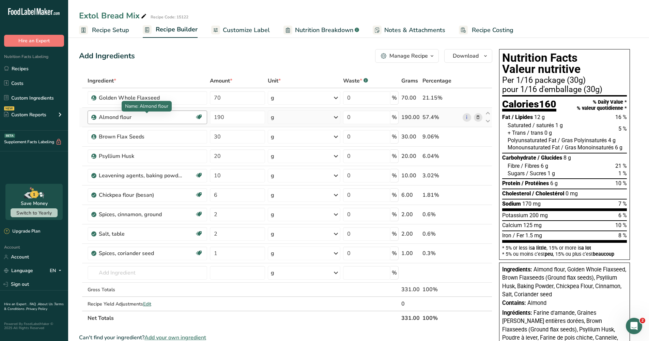
click at [168, 119] on div "Almond flour" at bounding box center [141, 117] width 85 height 8
drag, startPoint x: 140, startPoint y: 115, endPoint x: 142, endPoint y: 101, distance: 14.4
click at [142, 101] on body ".a-20{fill:#fff;} Hire an Expert Nutrition Facts Labeling Recipes Costs Custom …" at bounding box center [324, 279] width 649 height 559
click at [148, 134] on div "Brown Flax Seeds" at bounding box center [141, 137] width 85 height 8
click at [173, 118] on div "Almond flour" at bounding box center [141, 117] width 85 height 8
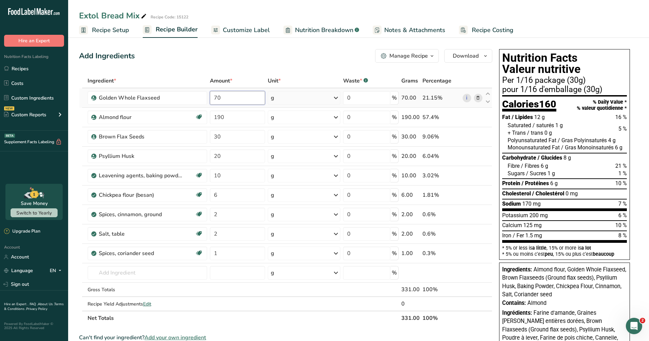
drag, startPoint x: 228, startPoint y: 98, endPoint x: 214, endPoint y: 97, distance: 14.7
click at [214, 97] on input "70" at bounding box center [237, 98] width 55 height 14
type input "87.5"
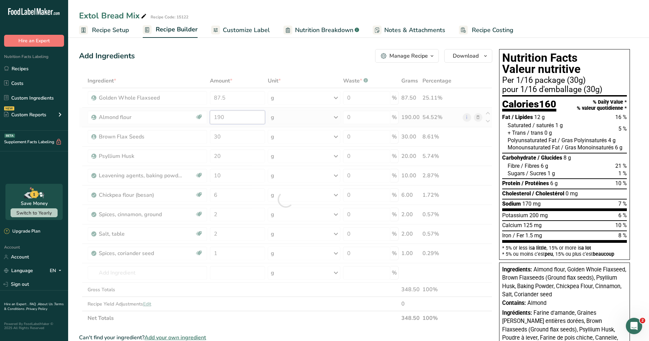
click at [229, 120] on div "Ingredient * Amount * Unit * Waste * .a-a{fill:#347362;}.b-a{fill:#fff;} Grams …" at bounding box center [285, 199] width 413 height 251
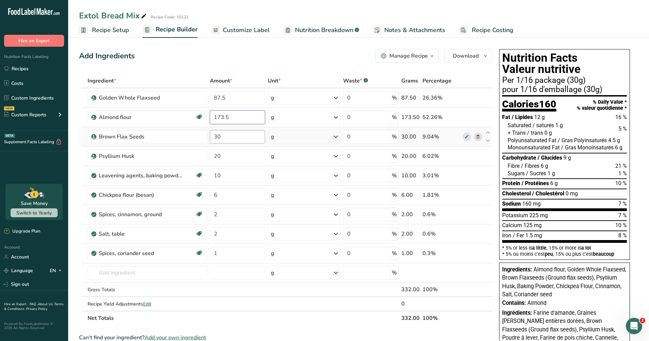
type input "173.5"
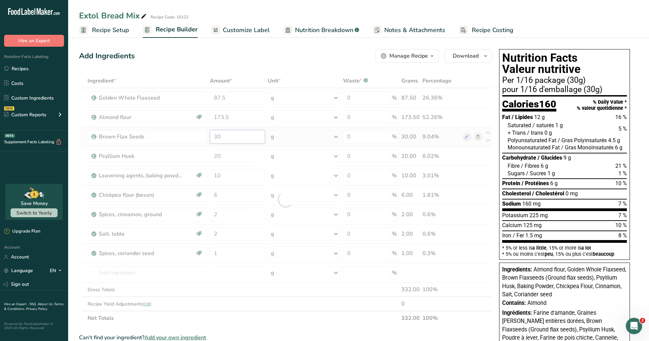
click at [227, 135] on div "Ingredient * Amount * Unit * Waste * .a-a{fill:#347362;}.b-a{fill:#fff;} Grams …" at bounding box center [285, 199] width 413 height 251
click at [226, 155] on div "Ingredient * Amount * Unit * Waste * .a-a{fill:#347362;}.b-a{fill:#fff;} Grams …" at bounding box center [285, 199] width 413 height 251
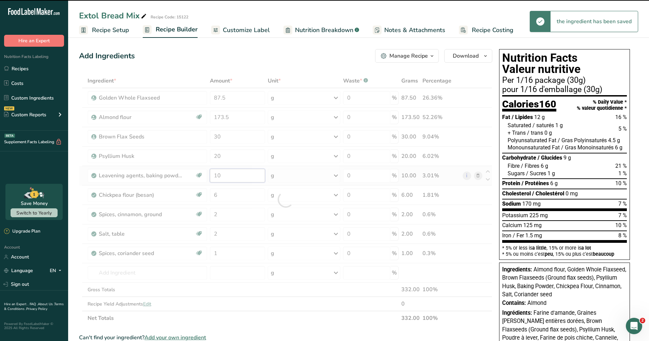
click at [227, 176] on div "Ingredient * Amount * Unit * Waste * .a-a{fill:#347362;}.b-a{fill:#fff;} Grams …" at bounding box center [285, 199] width 413 height 251
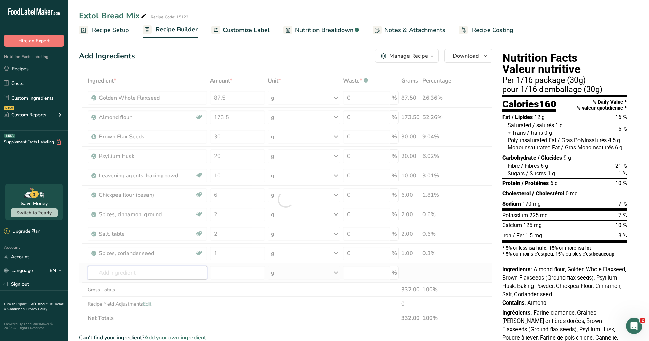
click at [147, 273] on div "Ingredient * Amount * Unit * Waste * .a-a{fill:#347362;}.b-a{fill:#fff;} Grams …" at bounding box center [285, 199] width 413 height 251
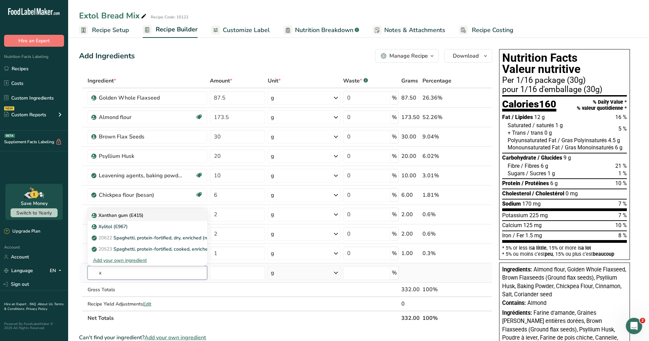
type input "x"
click at [131, 215] on p "Xanthan gum (E415)" at bounding box center [118, 215] width 50 height 7
type input "Xanthan gum (E415)"
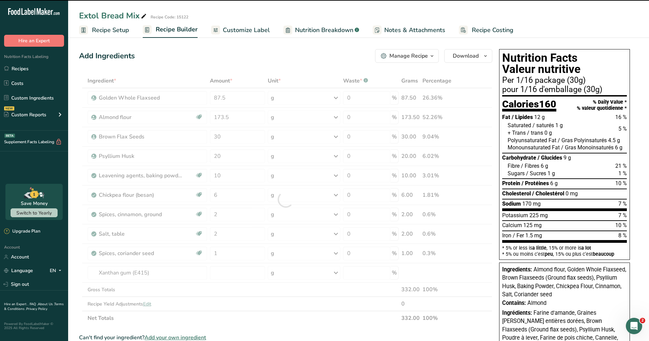
type input "0"
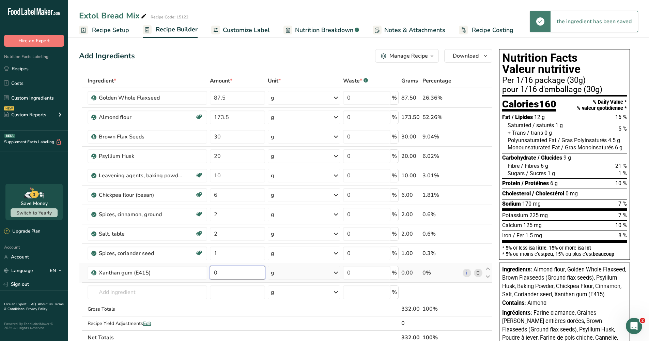
click at [221, 273] on input "0" at bounding box center [237, 273] width 55 height 14
type input "0.63"
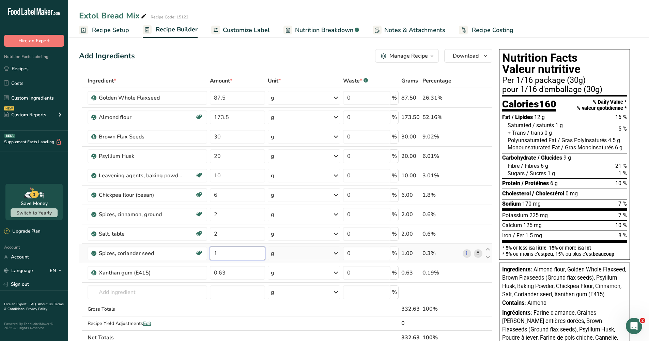
click at [238, 253] on div "Ingredient * Amount * Unit * Waste * .a-a{fill:#347362;}.b-a{fill:#fff;} Grams …" at bounding box center [285, 209] width 413 height 271
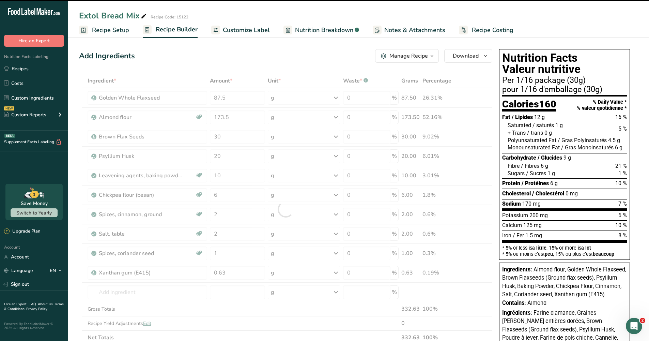
click at [120, 30] on span "Recipe Setup" at bounding box center [110, 30] width 37 height 9
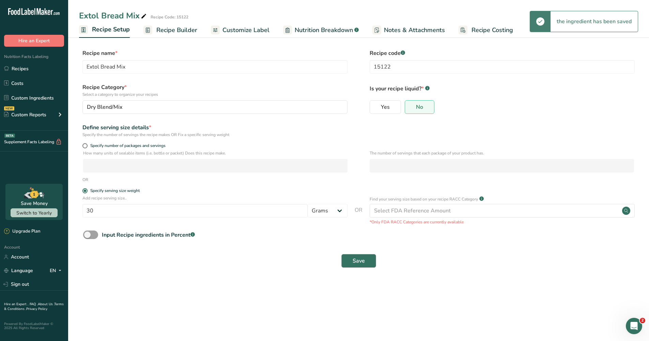
click at [358, 261] on span "Save" at bounding box center [359, 261] width 12 height 8
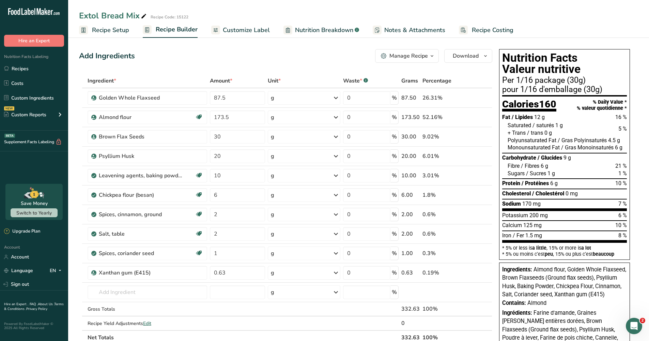
click at [527, 271] on span "Almond flour, Golden Whole Flaxseed, Brown Flaxseeds (Ground flax seeds), Psyll…" at bounding box center [564, 282] width 124 height 32
click at [461, 56] on span "Download" at bounding box center [466, 56] width 26 height 8
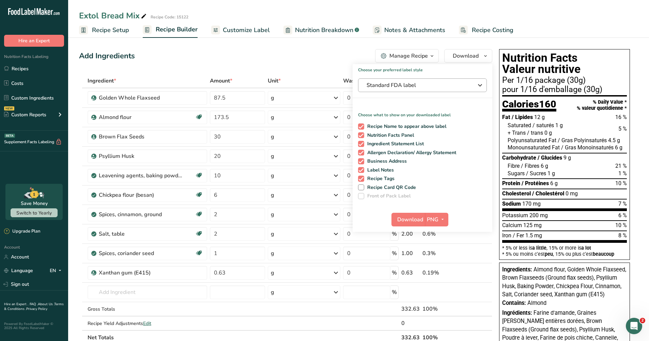
click at [479, 84] on icon "button" at bounding box center [480, 85] width 8 height 12
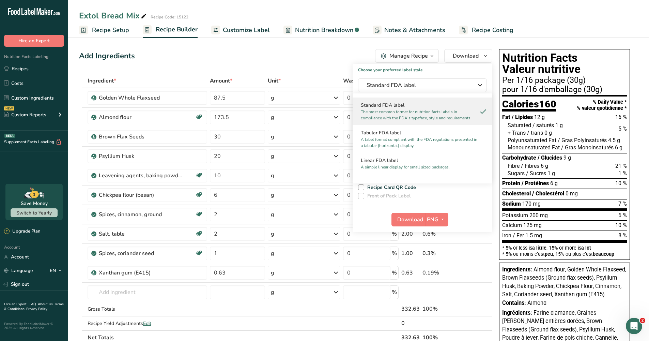
click at [419, 112] on p "The most common format for nutrition facts labels in compliance with the FDA's …" at bounding box center [419, 115] width 117 height 12
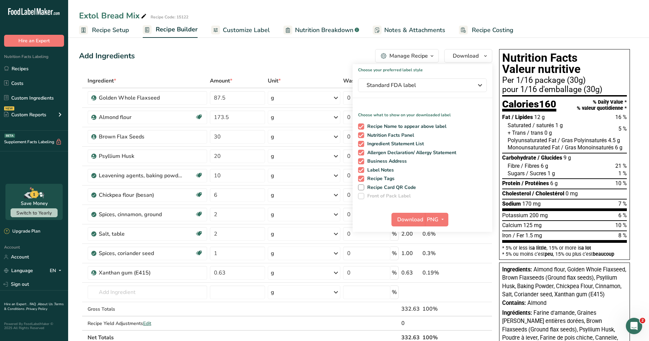
click at [311, 59] on div "Add Ingredients Manage Recipe Delete Recipe Duplicate Recipe Scale Recipe Save …" at bounding box center [285, 56] width 413 height 14
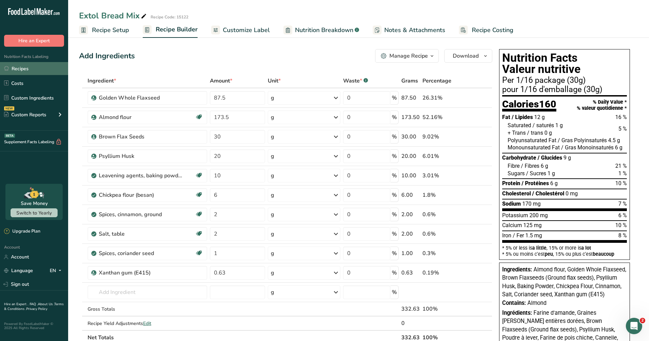
click at [22, 69] on link "Recipes" at bounding box center [34, 68] width 68 height 13
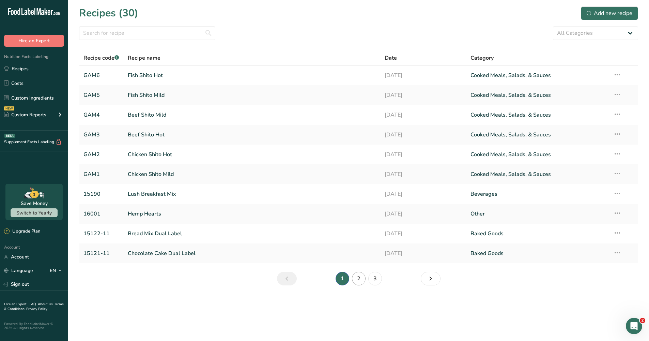
click at [358, 277] on link "2" at bounding box center [359, 279] width 14 height 14
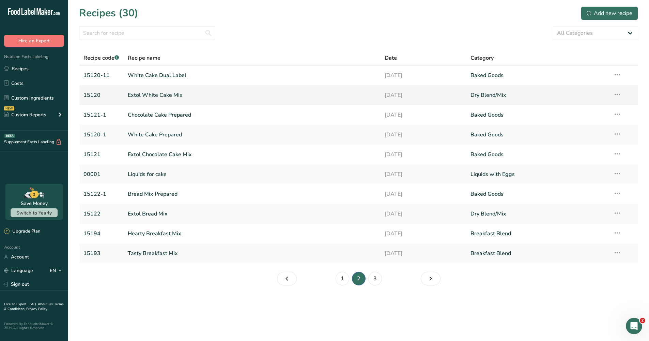
click at [157, 94] on link "Extol White Cake Mix" at bounding box center [252, 95] width 249 height 14
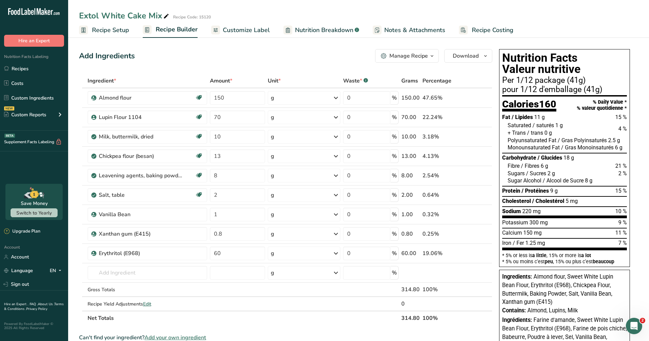
click at [425, 56] on div "Manage Recipe" at bounding box center [408, 56] width 38 height 8
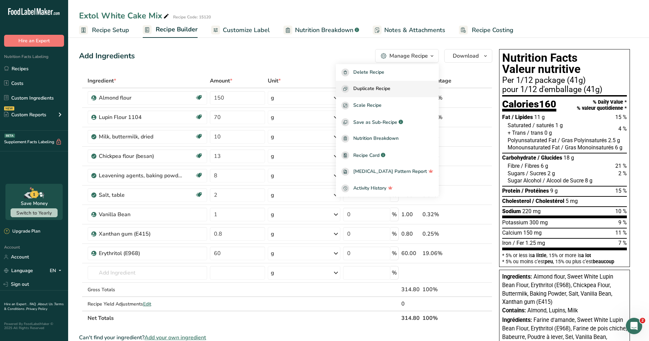
click at [380, 88] on span "Duplicate Recipe" at bounding box center [371, 89] width 37 height 8
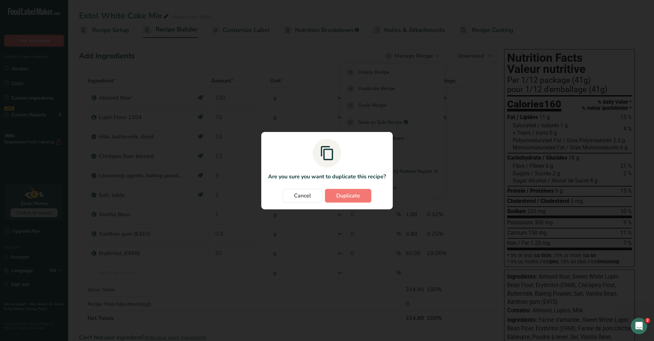
click at [345, 193] on span "Duplicate" at bounding box center [348, 195] width 24 height 8
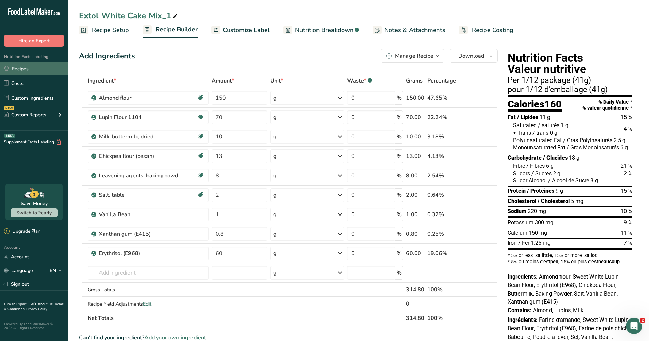
click at [22, 68] on link "Recipes" at bounding box center [34, 68] width 68 height 13
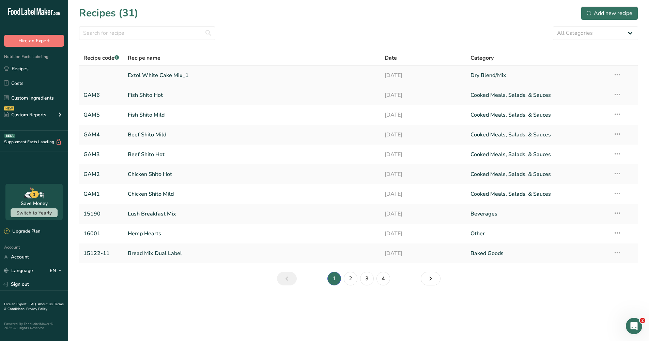
click at [617, 74] on icon at bounding box center [617, 74] width 8 height 12
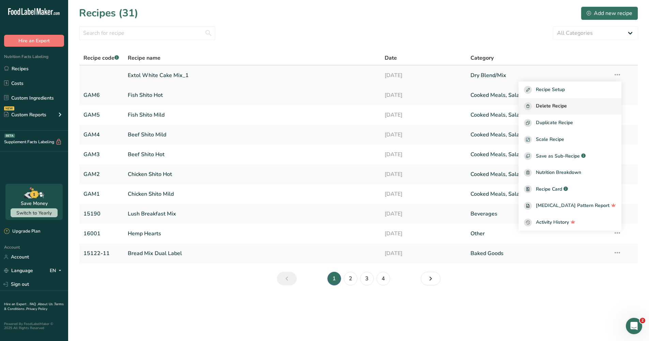
click at [567, 104] on span "Delete Recipe" at bounding box center [551, 106] width 31 height 8
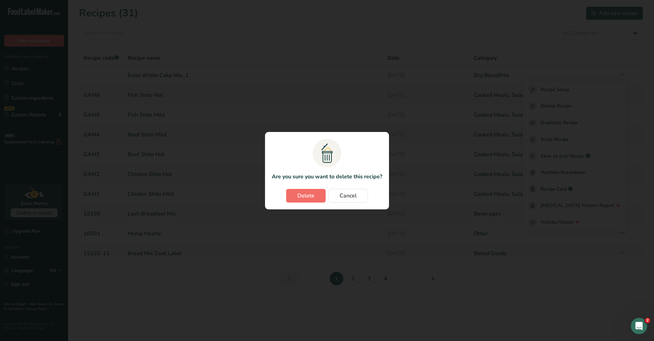
click at [311, 194] on span "Delete" at bounding box center [305, 195] width 17 height 8
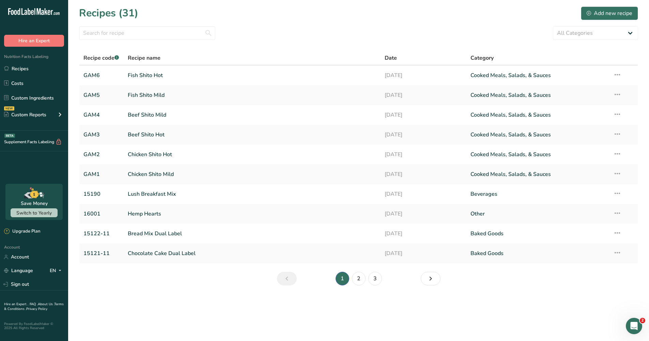
click at [358, 278] on link "2" at bounding box center [359, 279] width 14 height 14
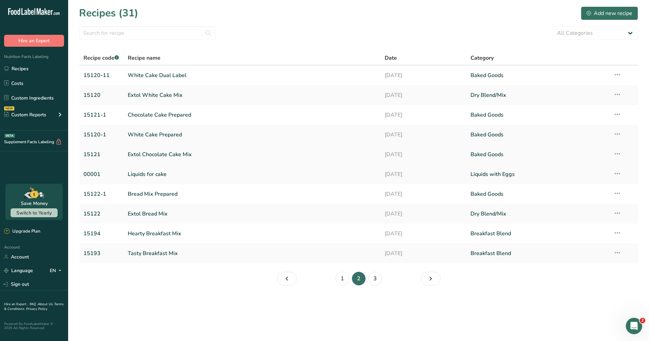
click at [164, 153] on link "Extol Chocolate Cake Mix" at bounding box center [252, 154] width 249 height 14
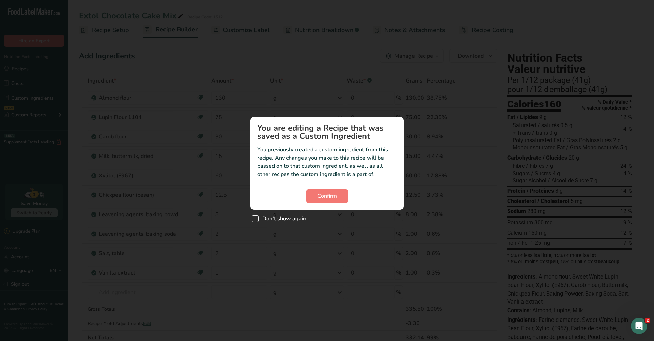
click at [257, 216] on span "Custom ingredient modal" at bounding box center [255, 218] width 7 height 7
click at [256, 216] on input "Don't show again" at bounding box center [254, 218] width 4 height 4
checkbox input "true"
click at [316, 196] on button "Confirm" at bounding box center [327, 196] width 42 height 14
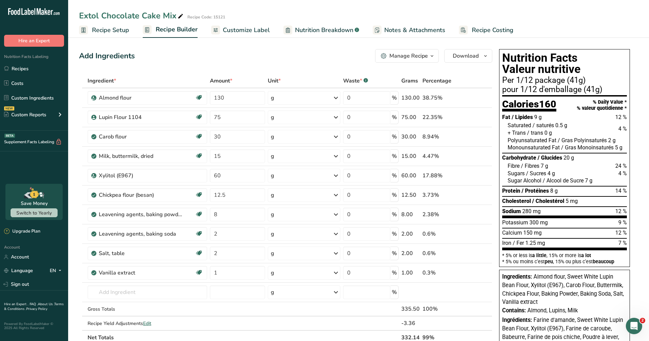
click at [427, 56] on div "Manage Recipe" at bounding box center [408, 56] width 38 height 8
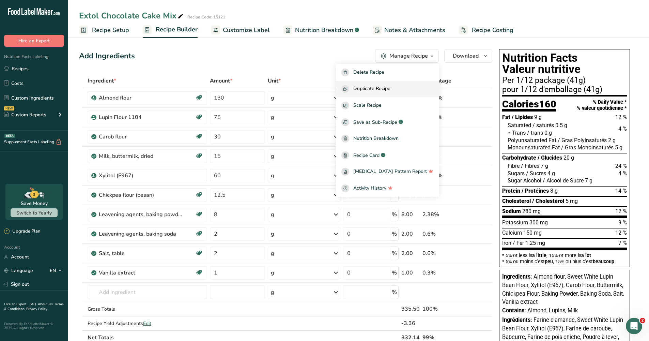
click at [390, 88] on span "Duplicate Recipe" at bounding box center [371, 89] width 37 height 8
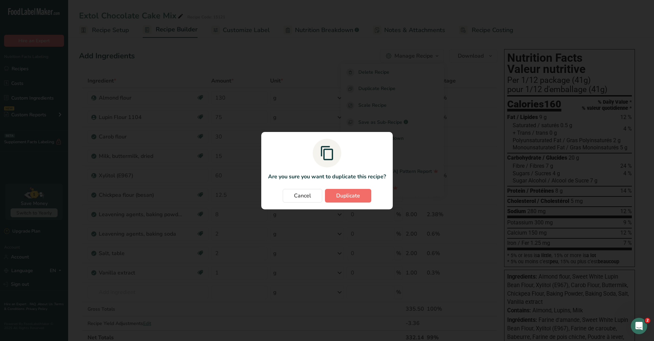
click at [345, 196] on span "Duplicate" at bounding box center [348, 195] width 24 height 8
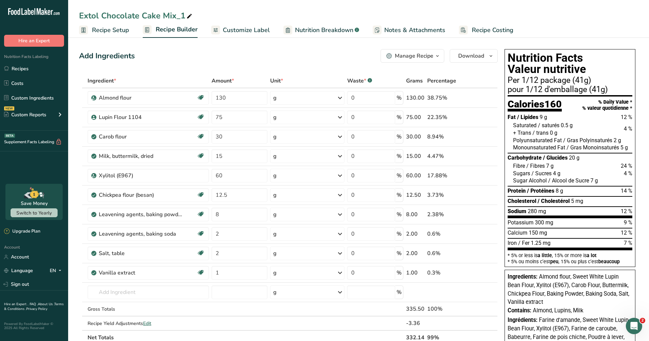
click at [102, 13] on div "Extol Chocolate Cake Mix_1" at bounding box center [136, 16] width 114 height 12
click at [103, 16] on input "Extol Chocolate Cake Mix_1" at bounding box center [358, 16] width 559 height 12
click at [195, 13] on input "Extol Dark Chocolate Cake Mix_1" at bounding box center [358, 16] width 559 height 12
click at [205, 15] on input "Extol Dark Chocolate Cake Mix_1" at bounding box center [358, 16] width 559 height 12
type input "Extol Dark Chocolate Cake Mix"
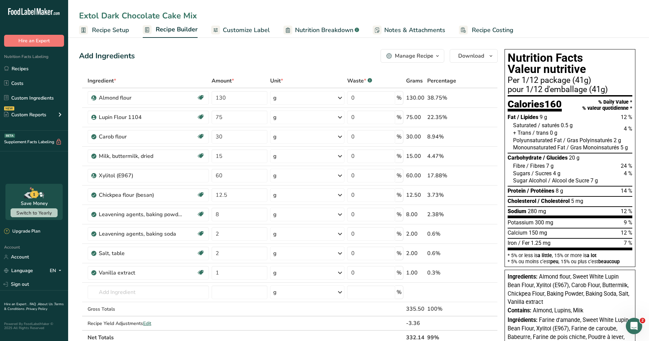
click at [115, 29] on span "Recipe Setup" at bounding box center [110, 30] width 37 height 9
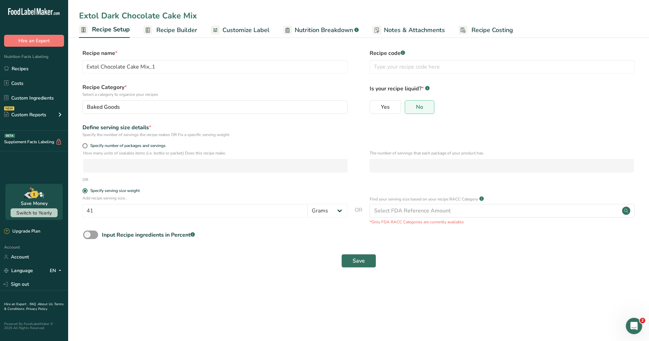
type input "Extol Dark Chocolate Cake Mix"
click at [386, 66] on input "text" at bounding box center [502, 67] width 265 height 14
type input "15123"
click at [357, 259] on span "Save" at bounding box center [359, 261] width 12 height 8
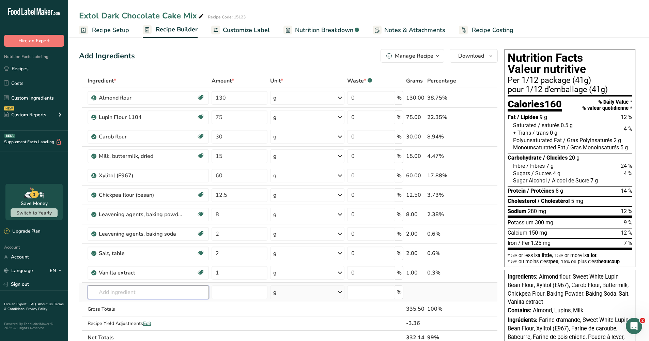
click at [121, 293] on input "text" at bounding box center [148, 292] width 121 height 14
type input "j"
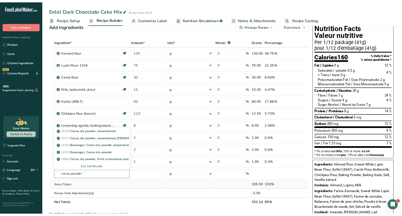
scroll to position [50, 0]
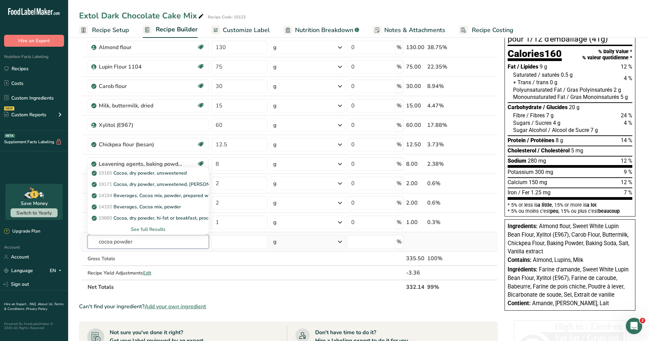
type input "cocoa powder"
click at [148, 229] on div "See full Results" at bounding box center [148, 229] width 110 height 7
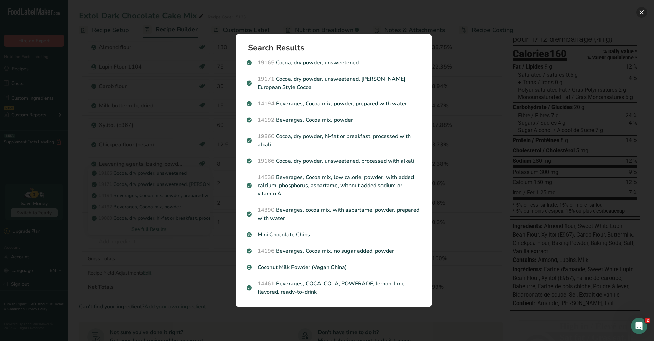
click at [641, 12] on button "Search results modal" at bounding box center [641, 12] width 11 height 11
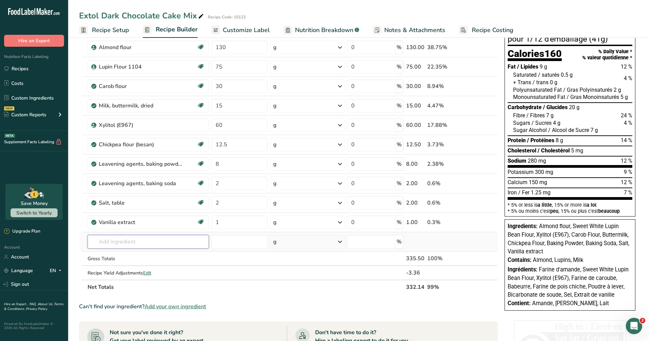
click at [124, 240] on input "text" at bounding box center [148, 242] width 121 height 14
type input "jetblack cocoa powder"
drag, startPoint x: 154, startPoint y: 243, endPoint x: 94, endPoint y: 240, distance: 60.0
click at [94, 240] on input "jetblack cocoa powder" at bounding box center [148, 242] width 121 height 14
drag, startPoint x: 109, startPoint y: 242, endPoint x: 98, endPoint y: 242, distance: 11.6
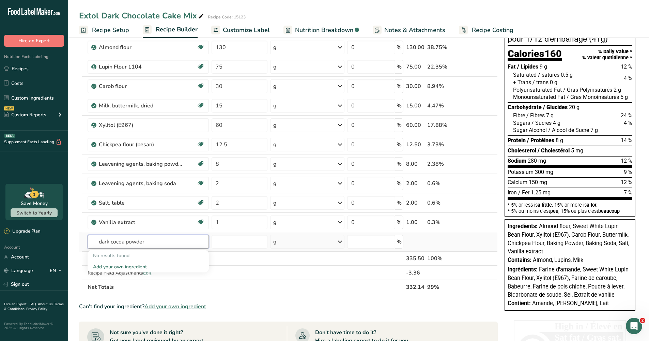
click at [98, 242] on input "dark cocoa powder" at bounding box center [148, 242] width 121 height 14
click at [149, 241] on input "black cocoa powder" at bounding box center [148, 242] width 121 height 14
type input "b"
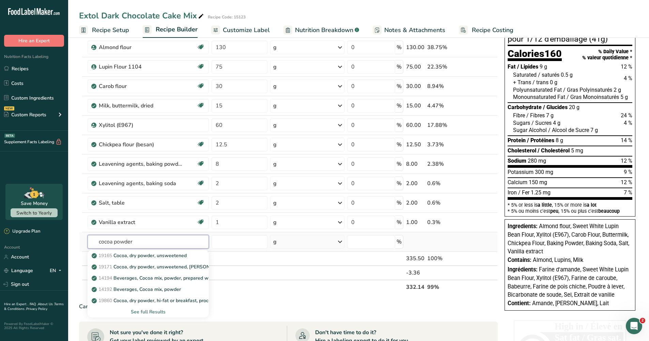
type input "cocoa powder"
click at [156, 311] on div "See full Results" at bounding box center [148, 311] width 110 height 7
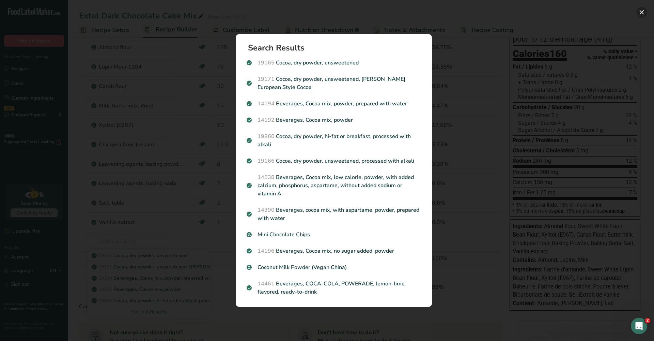
click at [642, 9] on button "Search results modal" at bounding box center [641, 12] width 11 height 11
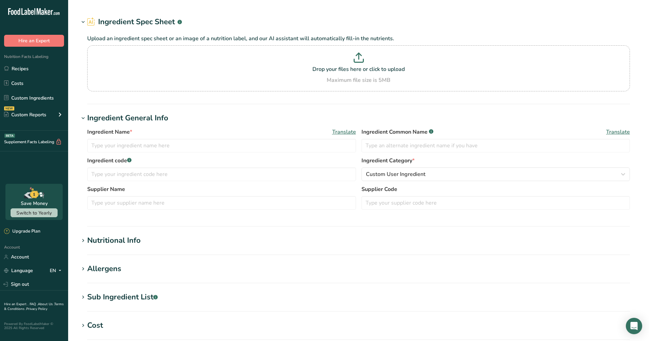
type input "Erythritol (E968)"
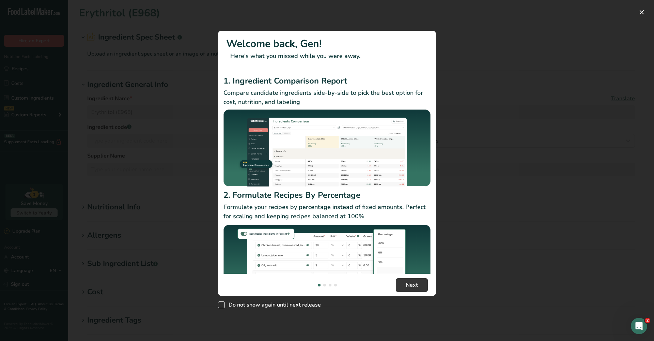
click at [222, 305] on span "New Features" at bounding box center [221, 304] width 7 height 7
click at [222, 305] on input "Do not show again until next release" at bounding box center [220, 304] width 4 height 4
checkbox input "true"
click at [409, 283] on span "Next" at bounding box center [412, 285] width 12 height 8
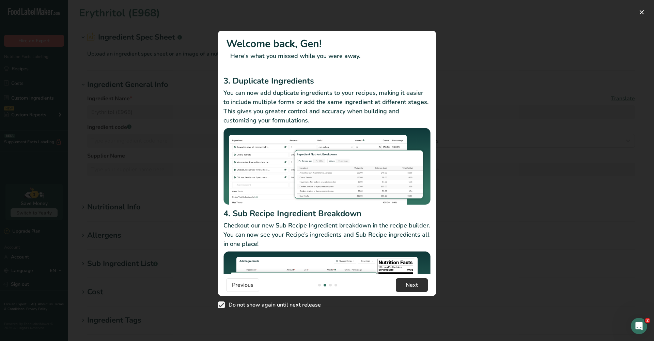
click at [409, 283] on span "Next" at bounding box center [412, 285] width 12 height 8
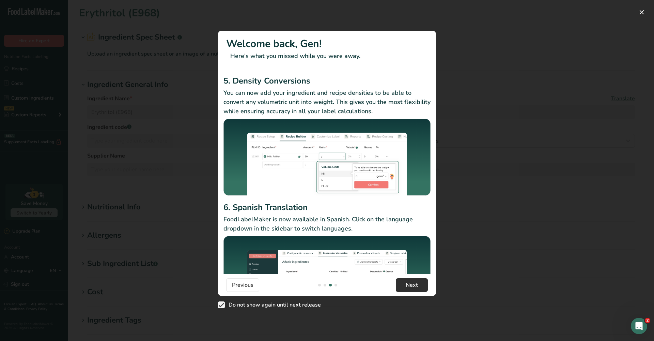
click at [410, 285] on span "Next" at bounding box center [412, 285] width 12 height 8
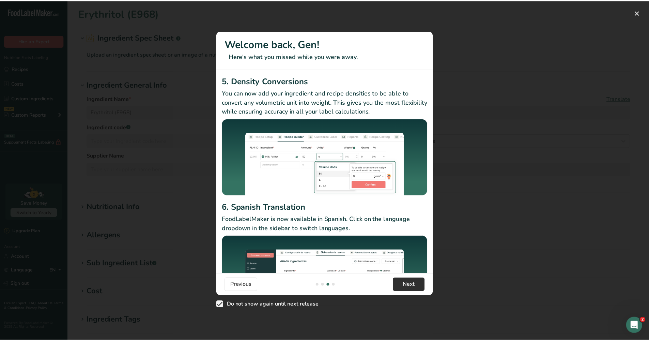
scroll to position [0, 654]
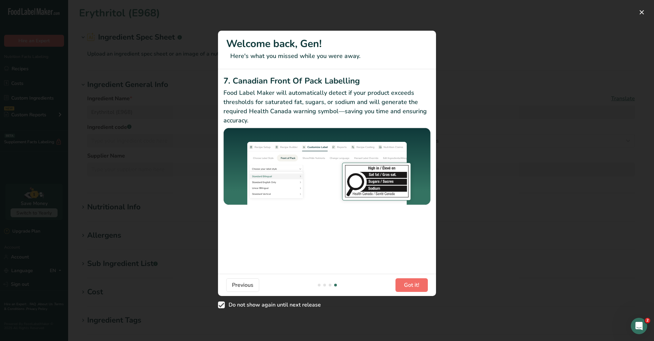
click at [411, 285] on span "Got it!" at bounding box center [411, 285] width 15 height 8
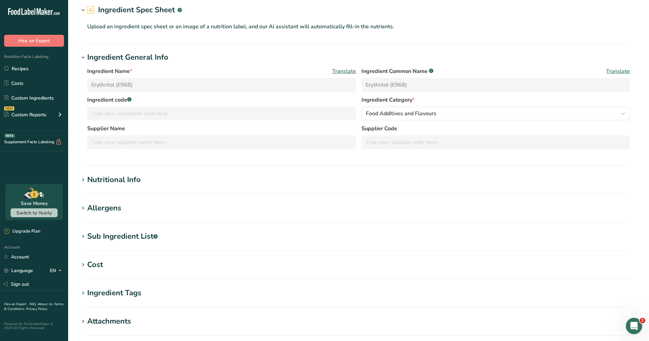
scroll to position [29, 0]
click at [121, 176] on div "Nutritional Info" at bounding box center [113, 178] width 53 height 11
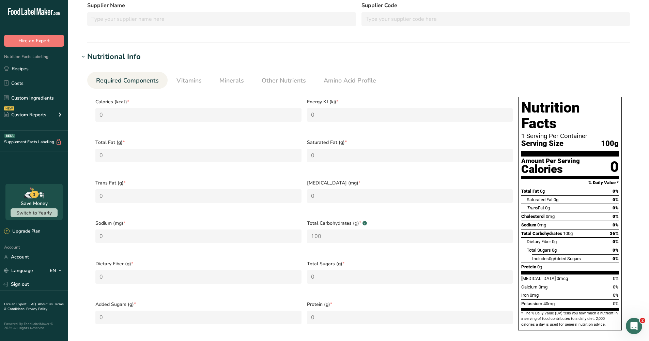
scroll to position [0, 0]
